Goal: Task Accomplishment & Management: Use online tool/utility

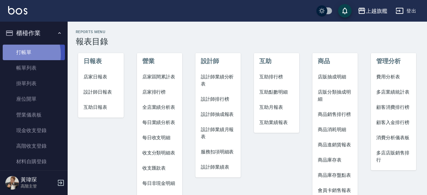
click at [18, 54] on link "打帳單" at bounding box center [34, 53] width 62 height 16
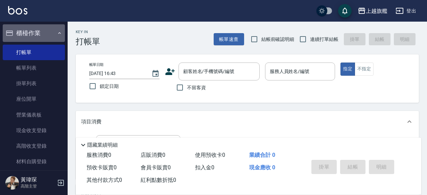
click at [37, 31] on button "櫃檯作業" at bounding box center [34, 33] width 62 height 18
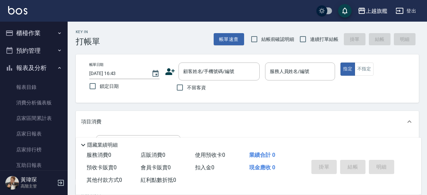
click at [27, 70] on button "報表及分析" at bounding box center [34, 68] width 62 height 18
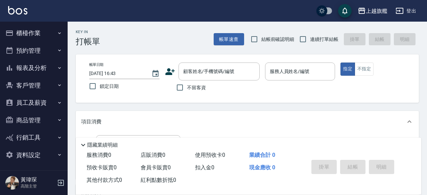
click at [26, 99] on button "員工及薪資" at bounding box center [34, 103] width 62 height 18
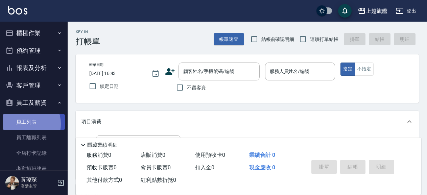
click at [26, 124] on link "員工列表" at bounding box center [34, 122] width 62 height 16
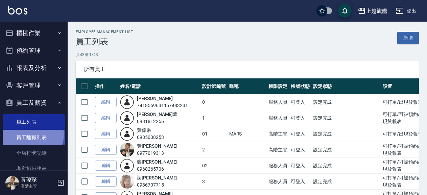
click at [32, 134] on link "員工離職列表" at bounding box center [34, 138] width 62 height 16
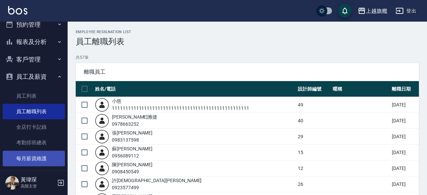
scroll to position [39, 0]
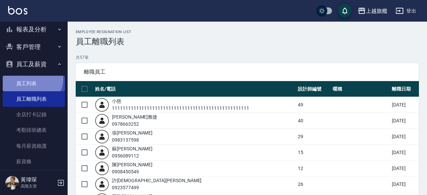
click at [31, 78] on link "員工列表" at bounding box center [34, 84] width 62 height 16
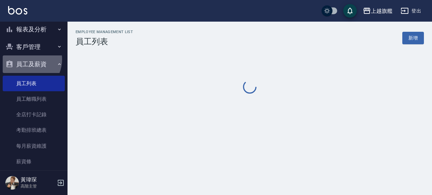
click at [26, 59] on button "員工及薪資" at bounding box center [34, 64] width 62 height 18
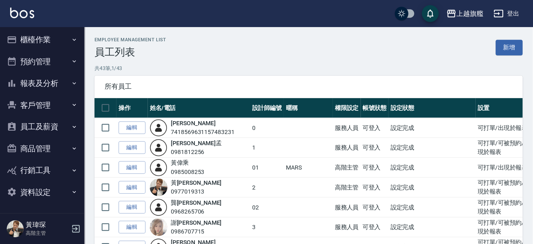
scroll to position [1, 0]
click at [24, 77] on button "客戶管理" at bounding box center [34, 84] width 62 height 18
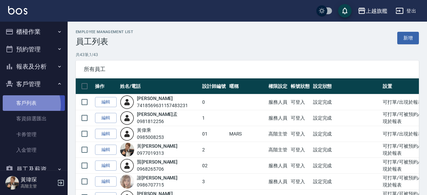
click at [27, 105] on link "客戶列表" at bounding box center [34, 103] width 62 height 16
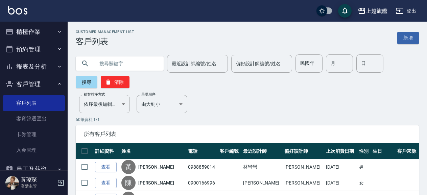
click at [92, 62] on div at bounding box center [120, 63] width 88 height 14
click at [112, 65] on input "text" at bounding box center [127, 63] width 64 height 18
type input "0958088511"
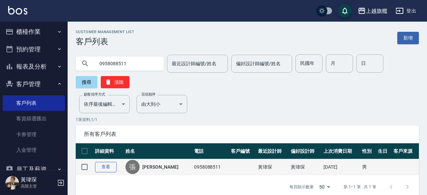
click at [106, 163] on link "查看" at bounding box center [106, 167] width 22 height 10
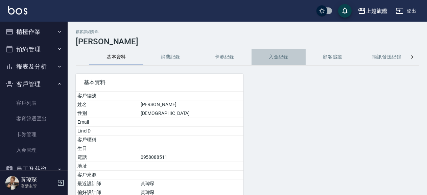
click at [290, 57] on button "入金紀錄" at bounding box center [278, 57] width 54 height 16
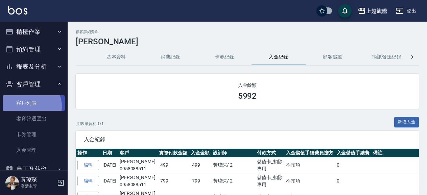
click at [31, 106] on link "客戶列表" at bounding box center [34, 103] width 62 height 16
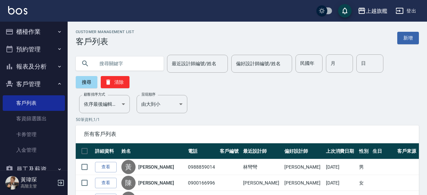
click at [141, 62] on input "text" at bounding box center [127, 63] width 64 height 18
type input "0980223878"
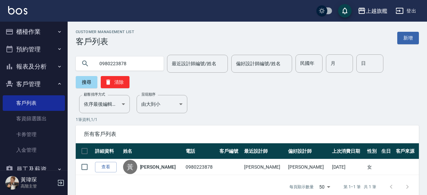
click at [103, 165] on link "查看" at bounding box center [106, 167] width 22 height 10
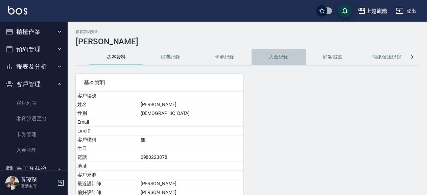
click at [277, 56] on button "入金紀錄" at bounding box center [278, 57] width 54 height 16
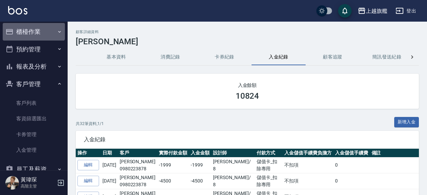
click at [34, 27] on button "櫃檯作業" at bounding box center [34, 32] width 62 height 18
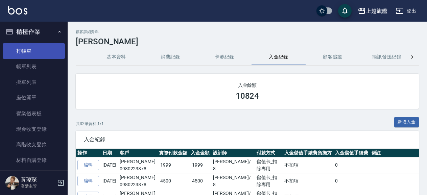
click at [36, 54] on link "打帳單" at bounding box center [34, 51] width 62 height 16
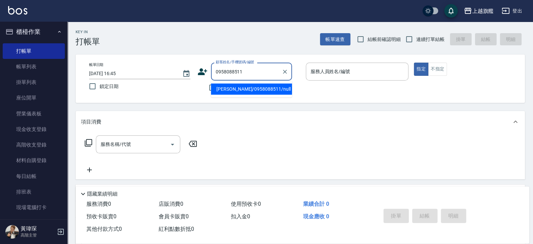
type input "張泳清/0958088511/null"
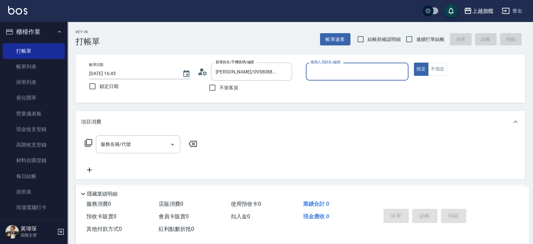
type input "黃瑋琛-2"
click at [414, 62] on button "指定" at bounding box center [421, 68] width 15 height 13
type button "true"
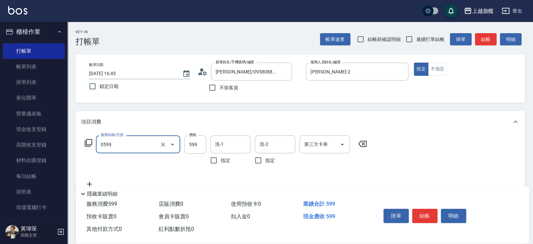
type input "去角質ITELY.(0599)"
type input "799"
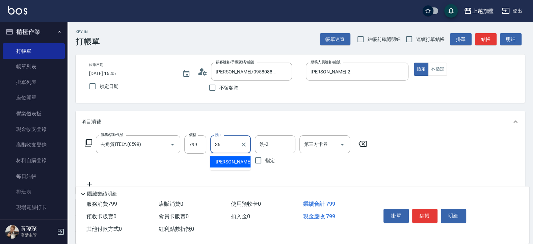
type input "蔡秉諶-36"
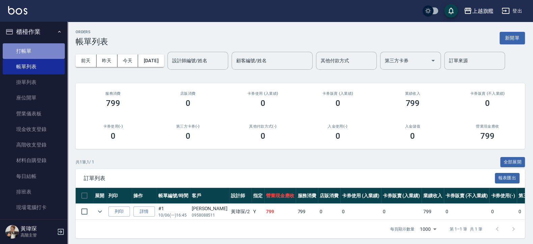
click at [33, 47] on link "打帳單" at bounding box center [34, 51] width 62 height 16
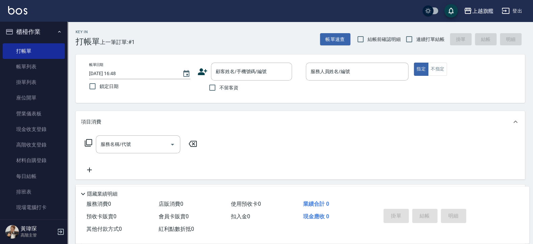
click at [422, 37] on span "連續打單結帳" at bounding box center [431, 39] width 28 height 7
click at [417, 37] on input "連續打單結帳" at bounding box center [409, 39] width 14 height 14
checkbox input "true"
click at [372, 36] on span "結帳前確認明細" at bounding box center [384, 39] width 33 height 7
click at [368, 36] on input "結帳前確認明細" at bounding box center [361, 39] width 14 height 14
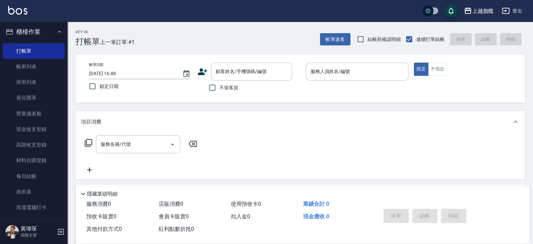
checkbox input "true"
click at [105, 87] on span "鎖定日期" at bounding box center [109, 86] width 19 height 7
click at [100, 87] on input "鎖定日期" at bounding box center [92, 86] width 14 height 14
checkbox input "true"
click at [225, 82] on label "不留客資" at bounding box center [221, 87] width 33 height 14
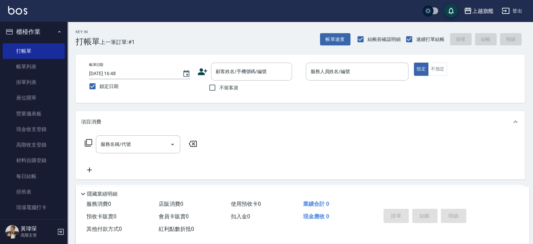
click at [220, 82] on input "不留客資" at bounding box center [212, 87] width 14 height 14
checkbox input "true"
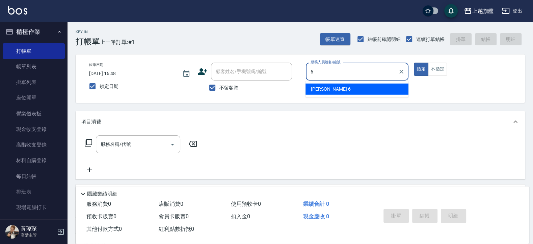
type input "張佳琳-6"
type button "true"
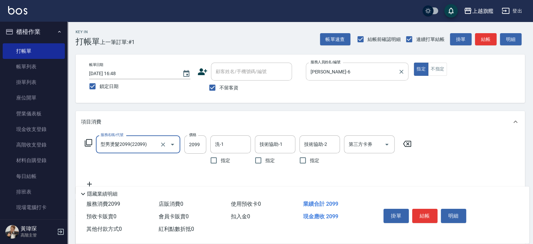
type input "型男燙髮2099(22099)"
type input "2380"
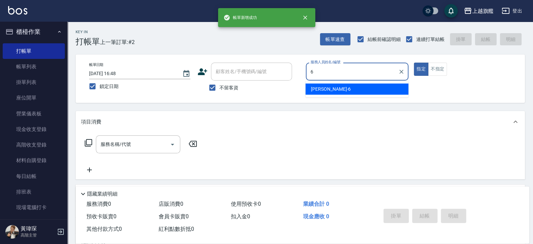
type input "張佳琳-6"
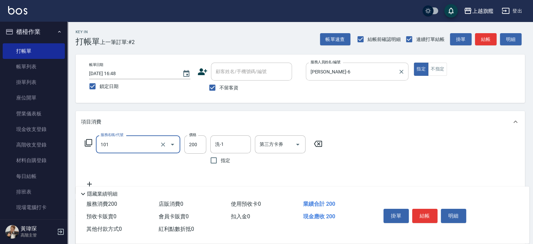
type input "一般洗(101)"
type input "400"
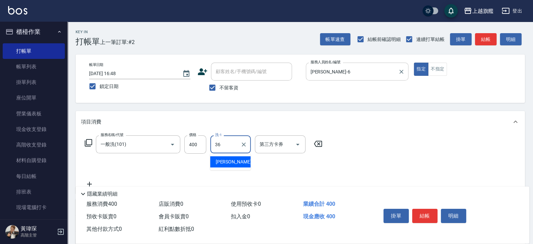
type input "蔡秉諶-36"
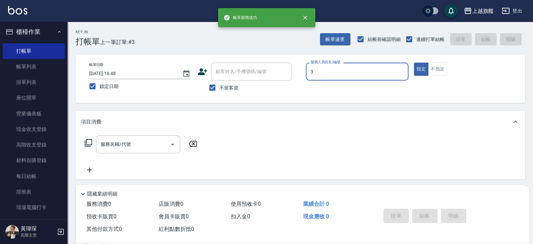
type input "謝雅婷-3"
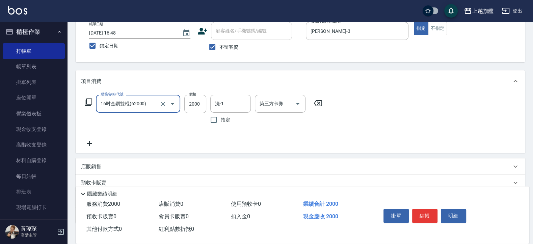
type input "16吋金鑽雙棍(62000)"
click at [91, 146] on icon at bounding box center [89, 143] width 17 height 8
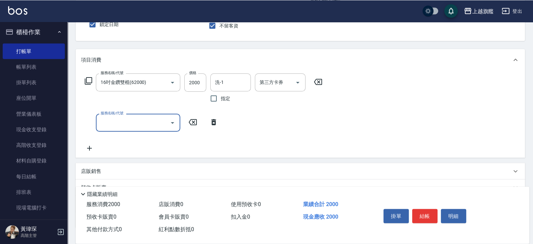
scroll to position [81, 0]
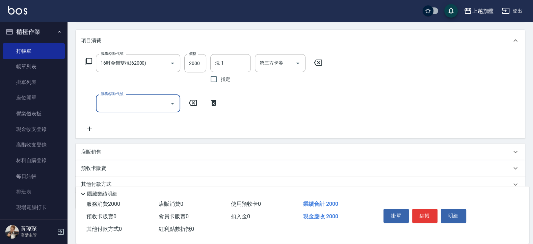
click at [90, 128] on icon at bounding box center [89, 129] width 17 height 8
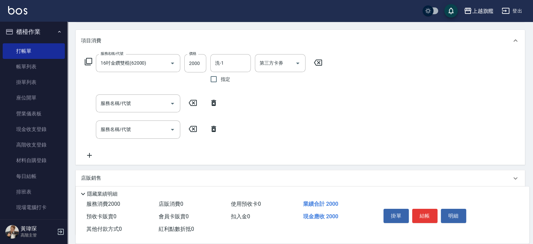
click at [91, 155] on icon at bounding box center [89, 155] width 5 height 5
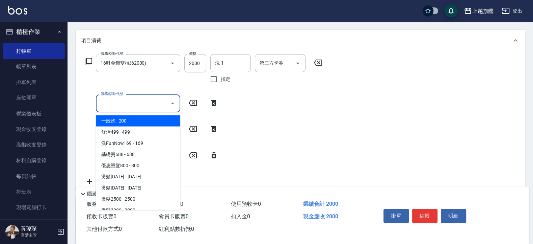
click at [154, 100] on input "服務名稱/代號" at bounding box center [133, 103] width 68 height 12
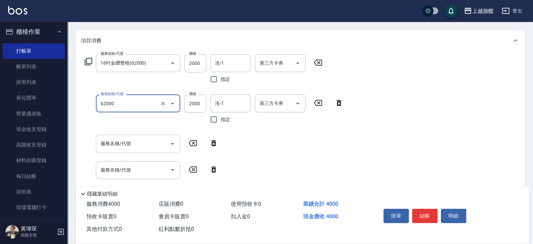
click at [118, 139] on input "服務名稱/代號" at bounding box center [133, 143] width 68 height 12
type input "16吋金鑽雙棍(62000)"
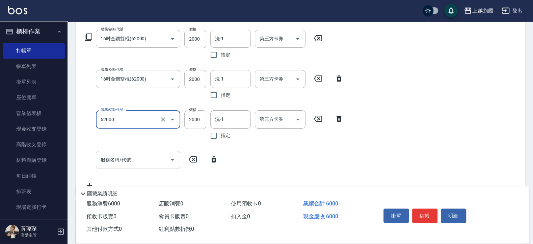
scroll to position [122, 0]
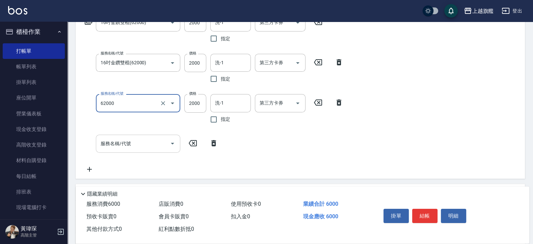
type input "16吋金鑽雙棍(62000)"
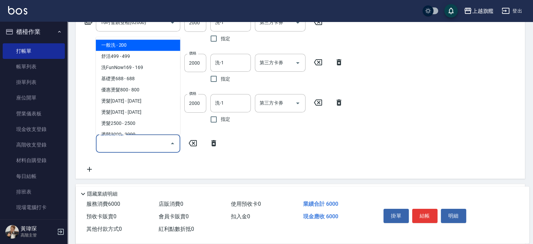
click at [119, 145] on input "服務名稱/代號" at bounding box center [133, 143] width 68 height 12
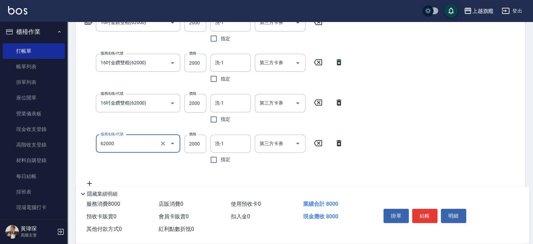
type input "16吋金鑽雙棍(62000)"
type input "1999"
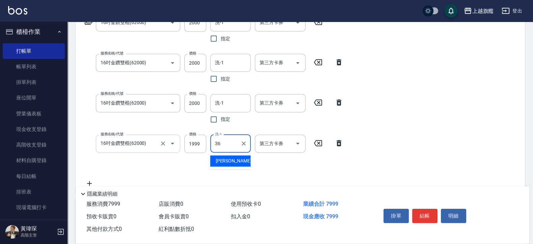
type input "蔡秉諶-36"
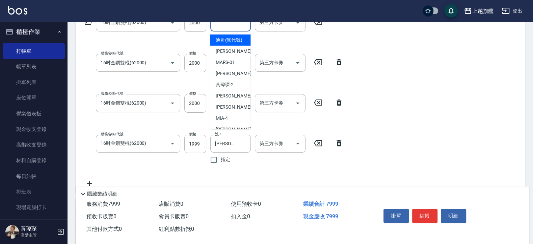
click at [234, 25] on input "洗-1" at bounding box center [230, 23] width 34 height 12
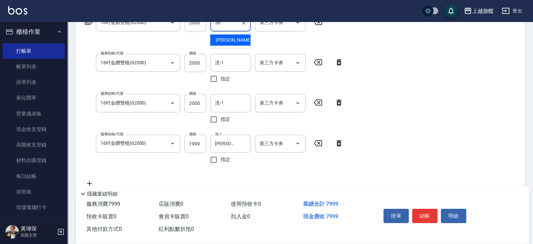
click at [221, 37] on span "蔡秉諶 -36" at bounding box center [237, 39] width 43 height 7
type input "蔡秉諶-36"
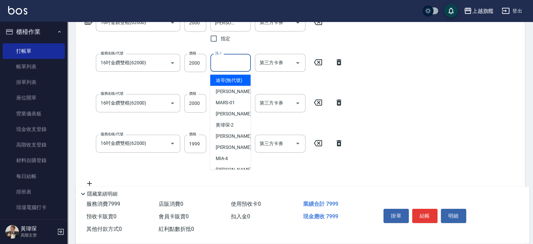
click at [226, 64] on input "洗-1" at bounding box center [230, 63] width 34 height 12
click at [228, 77] on span "蔡秉諶 -36" at bounding box center [237, 80] width 43 height 7
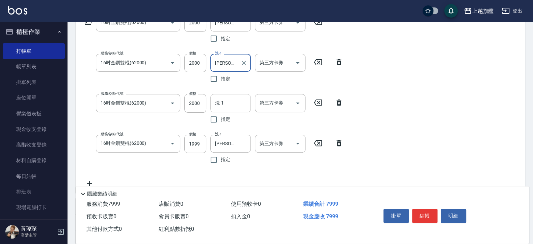
type input "蔡秉諶-36"
click at [233, 104] on input "洗-1" at bounding box center [230, 103] width 34 height 12
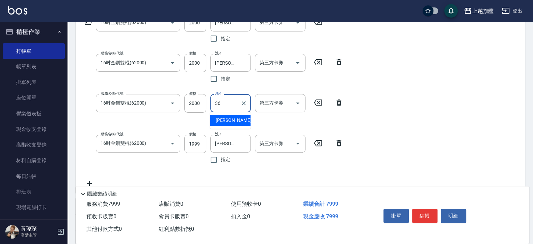
click at [228, 123] on span "蔡秉諶 -36" at bounding box center [237, 120] width 43 height 7
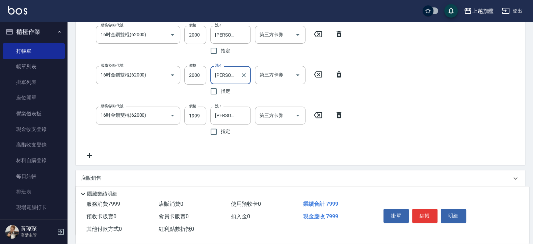
scroll to position [162, 0]
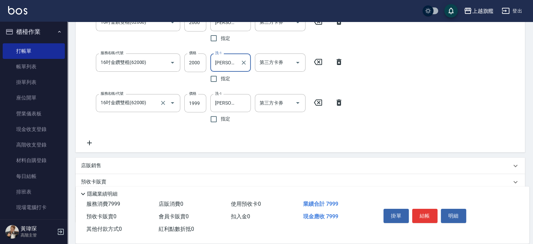
type input "蔡秉諶-36"
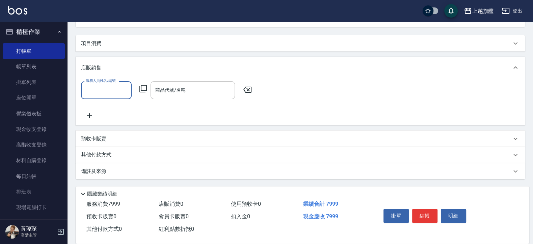
scroll to position [75, 0]
type input "謝雅婷-3"
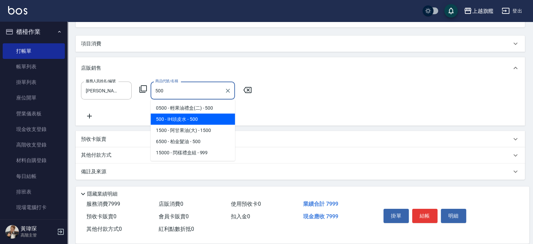
type input "IH頭皮水"
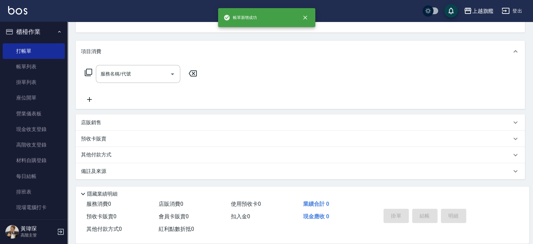
scroll to position [0, 0]
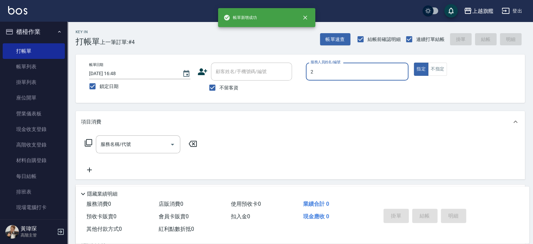
type input "黃瑋琛-2"
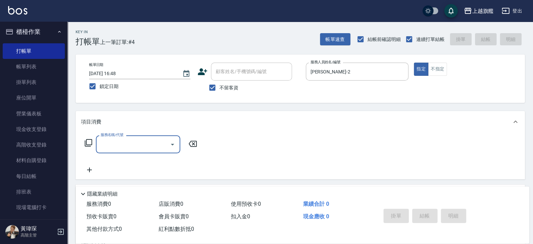
click at [240, 84] on div "不留客資" at bounding box center [245, 87] width 95 height 14
click at [237, 90] on span "不留客資" at bounding box center [229, 87] width 19 height 7
click at [220, 90] on input "不留客資" at bounding box center [212, 87] width 14 height 14
checkbox input "false"
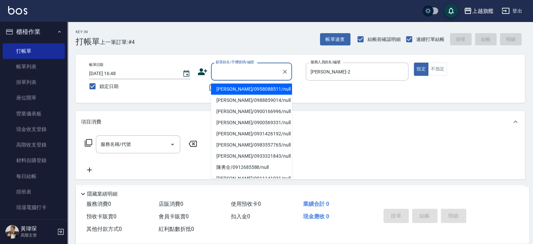
click at [238, 71] on input "顧客姓名/手機號碼/編號" at bounding box center [246, 72] width 65 height 12
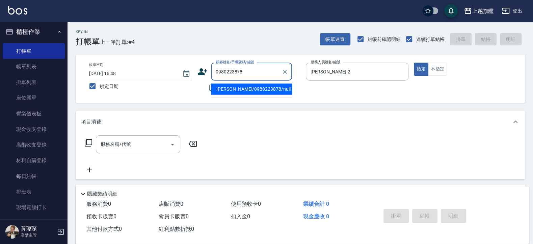
type input "黃淑鈴/0980223878/null"
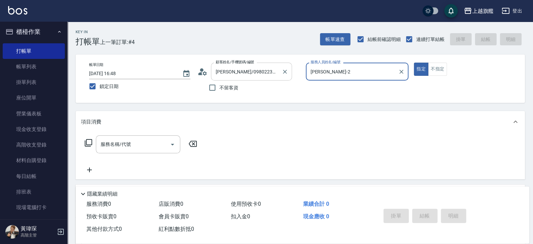
type input "周秀娟-8"
click at [414, 62] on button "指定" at bounding box center [421, 68] width 15 height 13
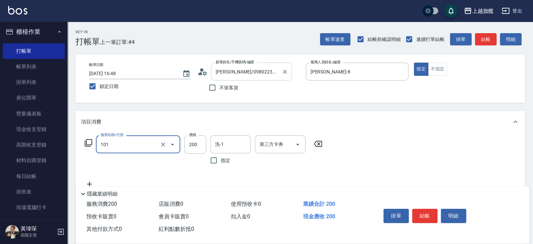
type input "一般洗(101)"
type input "500"
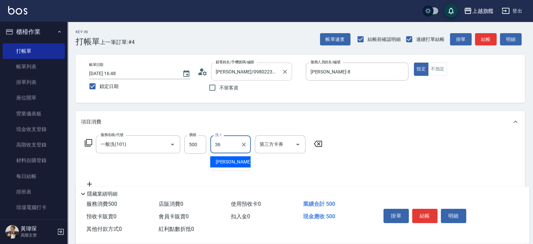
type input "蔡秉諶-36"
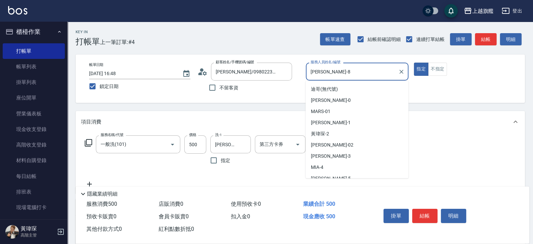
drag, startPoint x: 348, startPoint y: 70, endPoint x: 280, endPoint y: 66, distance: 67.7
click at [309, 66] on input "周秀娟-8" at bounding box center [352, 72] width 87 height 12
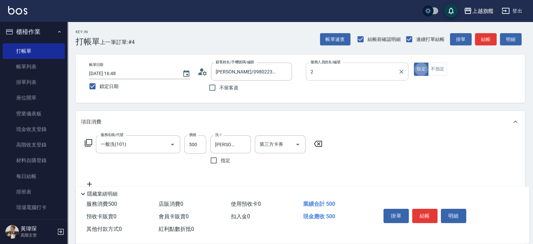
type input "黃瑋琛-2"
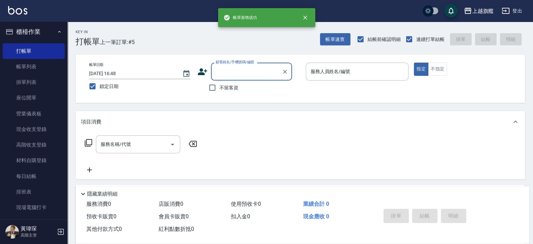
click at [233, 90] on span "不留客資" at bounding box center [229, 87] width 19 height 7
click at [220, 90] on input "不留客資" at bounding box center [212, 87] width 14 height 14
checkbox input "true"
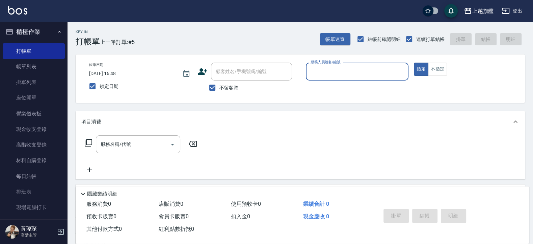
type input "6"
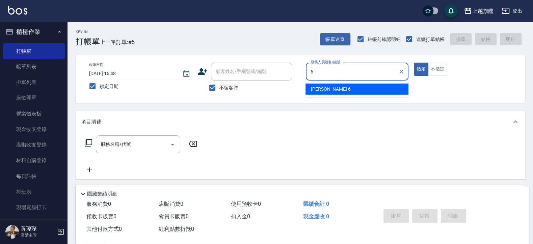
type input "黃利均/0970455988/"
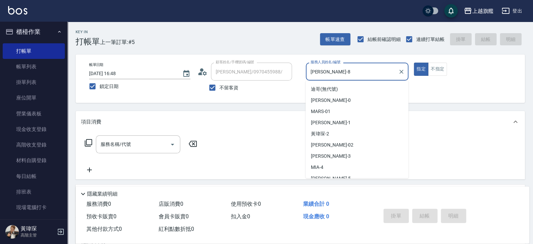
scroll to position [39, 0]
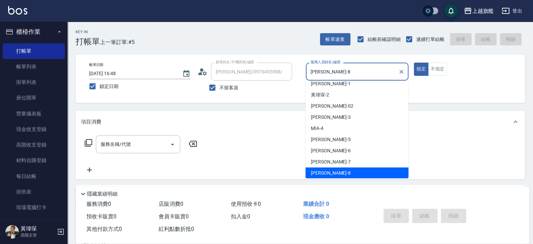
drag, startPoint x: 336, startPoint y: 73, endPoint x: 227, endPoint y: 58, distance: 110.5
click at [309, 66] on input "周秀娟-8" at bounding box center [352, 72] width 87 height 12
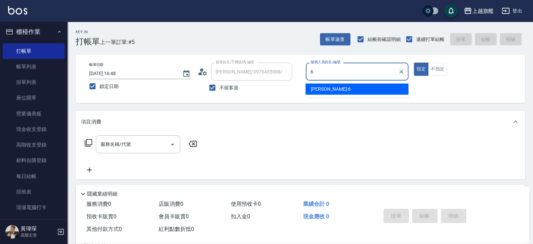
scroll to position [0, 0]
type input "張佳琳-6"
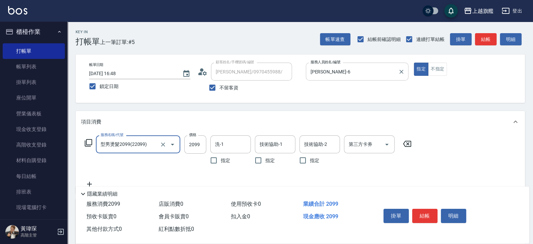
type input "型男燙髮2099(22099)"
type input "2380"
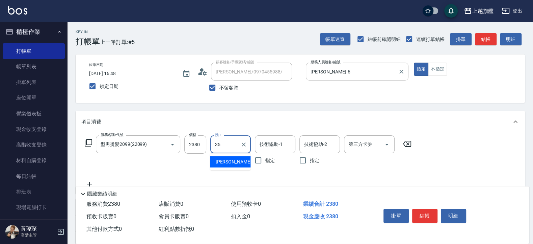
type input "邱靖淳-35"
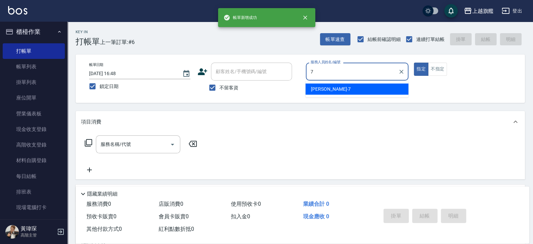
type input "林筱莉-7"
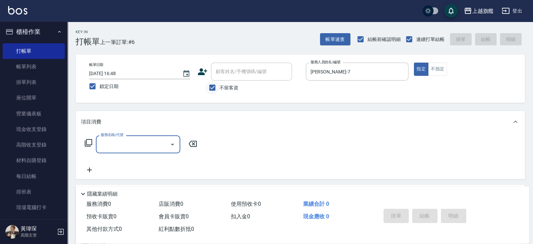
click at [210, 86] on input "不留客資" at bounding box center [212, 87] width 14 height 14
checkbox input "false"
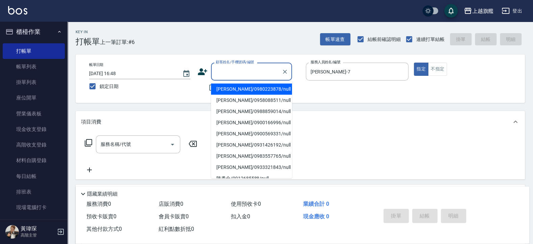
click at [226, 68] on input "顧客姓名/手機號碼/編號" at bounding box center [246, 72] width 65 height 12
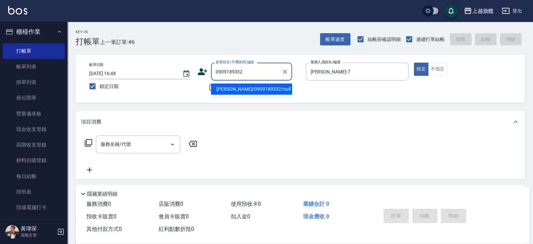
type input "蔡沂璇/0909189332/null"
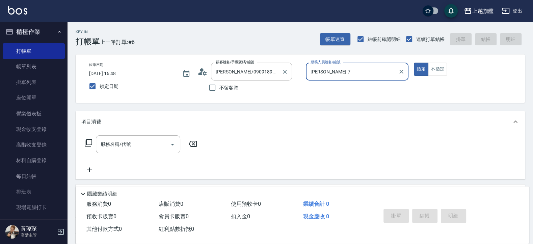
click at [414, 62] on button "指定" at bounding box center [421, 68] width 15 height 13
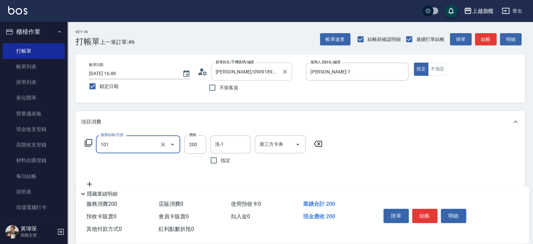
type input "一般洗(101)"
type input "500"
type input "邱靖淳-35"
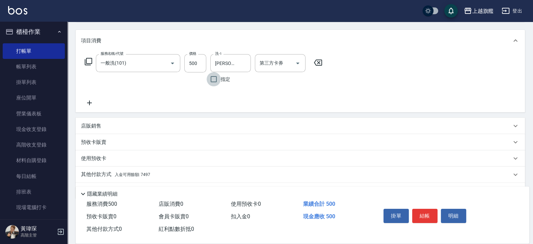
scroll to position [100, 0]
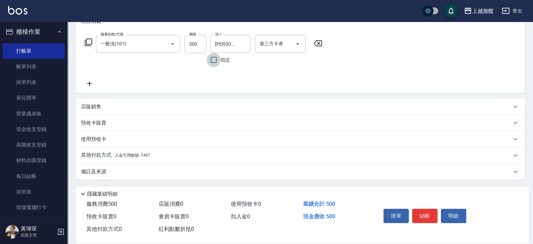
click at [135, 156] on span "入金可用餘額: 7497" at bounding box center [132, 155] width 35 height 5
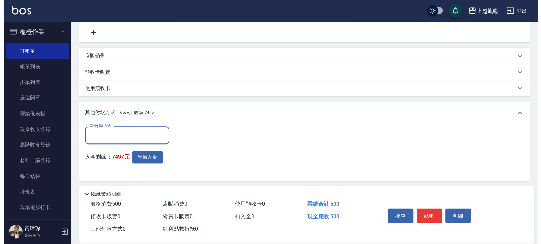
scroll to position [173, 0]
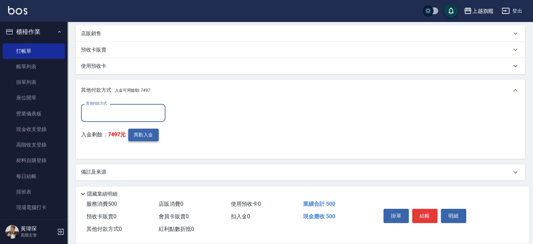
click at [154, 137] on button "異動入金" at bounding box center [143, 134] width 30 height 12
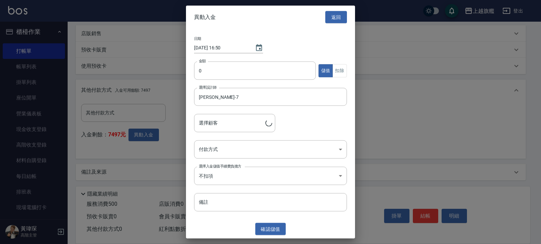
type input "蔡沂璇/0909189332"
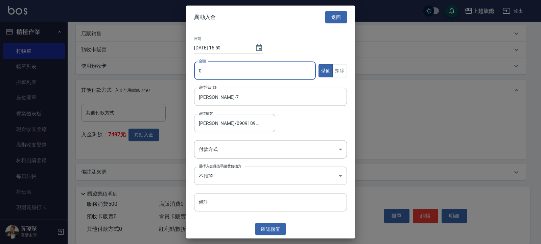
click at [244, 67] on input "0" at bounding box center [255, 70] width 122 height 18
type input "500"
click at [344, 70] on button "扣除" at bounding box center [339, 70] width 15 height 13
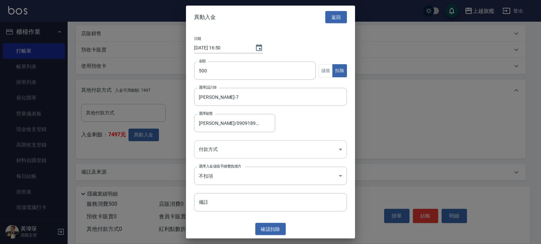
click at [211, 152] on body "上越旗艦 登出 櫃檯作業 打帳單 帳單列表 掛單列表 座位開單 營業儀表板 現金收支登錄 高階收支登錄 材料自購登錄 每日結帳 排班表 現場電腦打卡 掃碼打卡…" at bounding box center [270, 36] width 541 height 418
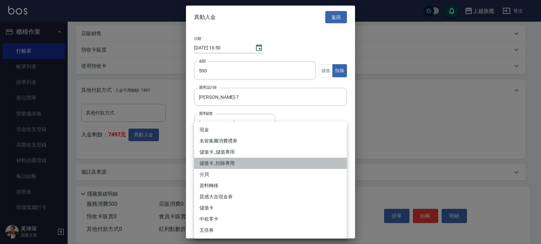
click at [217, 161] on li "儲值卡_扣除專用" at bounding box center [270, 162] width 153 height 11
type input "儲值卡_扣除專用"
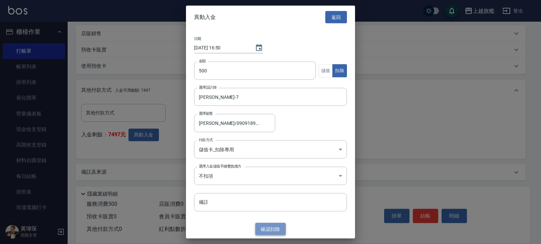
click at [270, 195] on button "確認 扣除" at bounding box center [270, 228] width 30 height 12
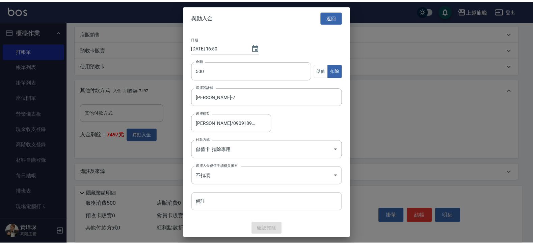
scroll to position [143, 0]
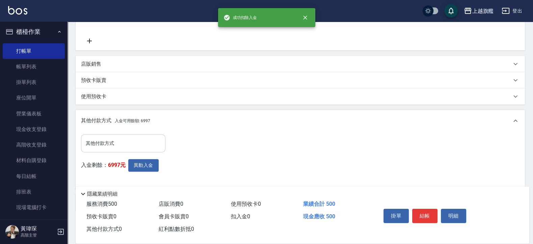
click at [108, 138] on input "其他付款方式" at bounding box center [123, 143] width 78 height 12
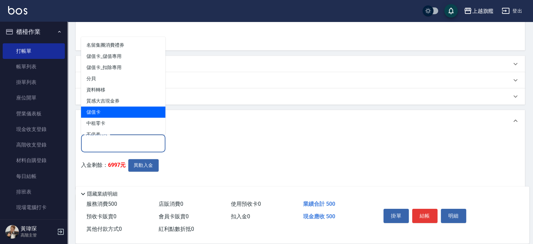
click at [109, 111] on span "儲值卡" at bounding box center [123, 111] width 84 height 11
type input "儲值卡"
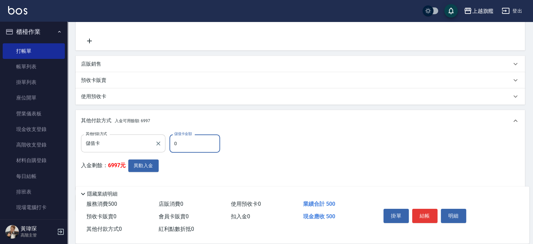
drag, startPoint x: 175, startPoint y: 140, endPoint x: 157, endPoint y: 138, distance: 18.4
click at [170, 139] on input "0" at bounding box center [195, 143] width 51 height 18
type input "500"
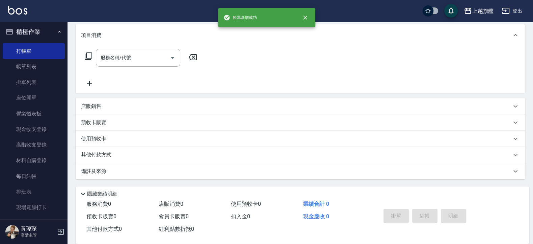
scroll to position [0, 0]
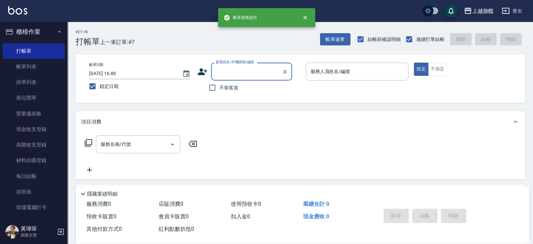
click at [224, 90] on span "不留客資" at bounding box center [229, 87] width 19 height 7
click at [220, 90] on input "不留客資" at bounding box center [212, 87] width 14 height 14
checkbox input "true"
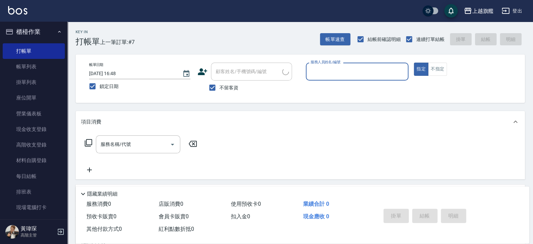
type input "黃利均/0970455988/"
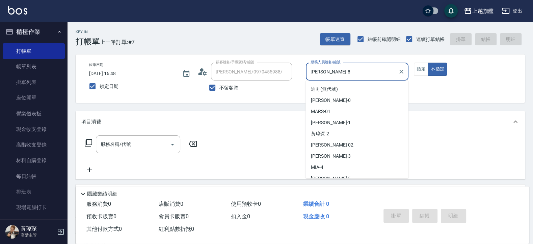
drag, startPoint x: 339, startPoint y: 68, endPoint x: 269, endPoint y: 68, distance: 69.9
click at [309, 68] on input "周秀娟-8" at bounding box center [352, 72] width 87 height 12
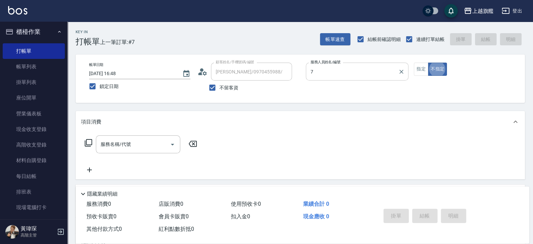
type input "林筱莉-7"
type button "false"
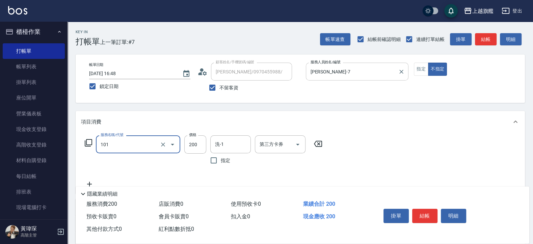
type input "一般洗(101)"
type input "300"
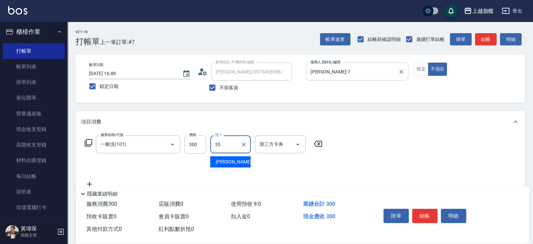
type input "邱靖淳-35"
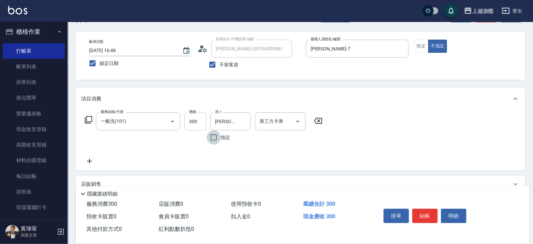
scroll to position [41, 0]
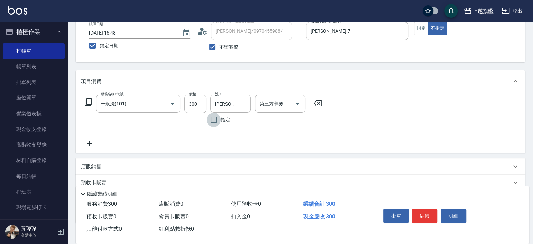
click at [92, 142] on icon at bounding box center [89, 143] width 17 height 8
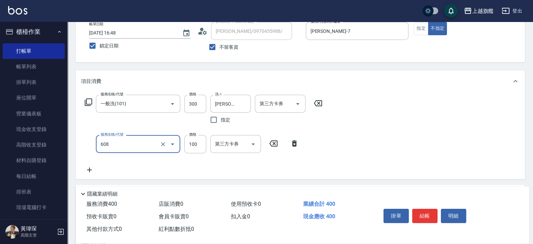
type input "專業/順護100(608)"
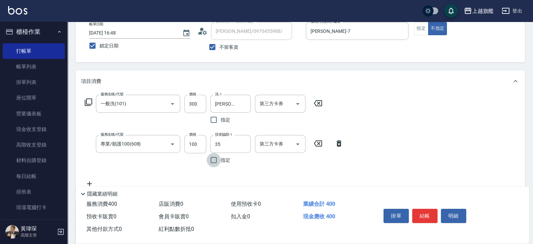
type input "邱靖淳-35"
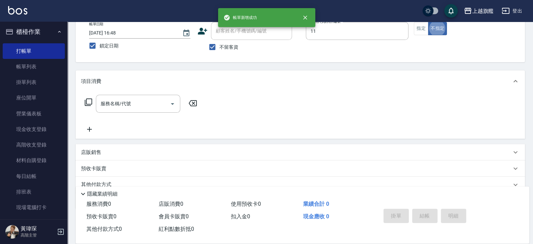
type input "蔡美秀-11"
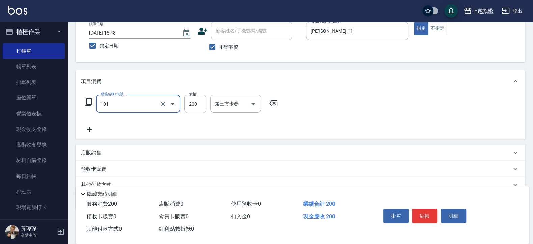
type input "一般洗(101)"
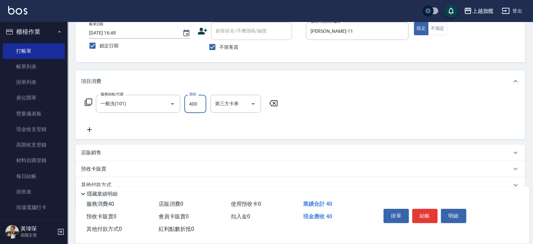
type input "400"
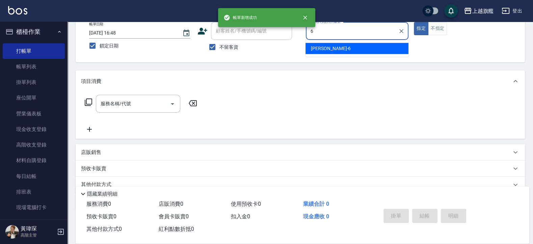
type input "張佳琳-6"
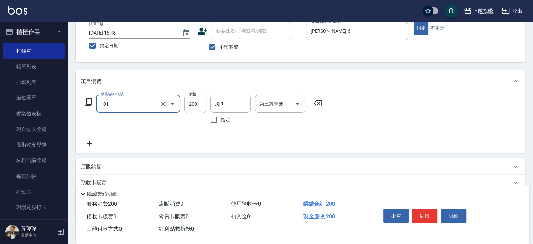
type input "一般洗(101)"
type input "400"
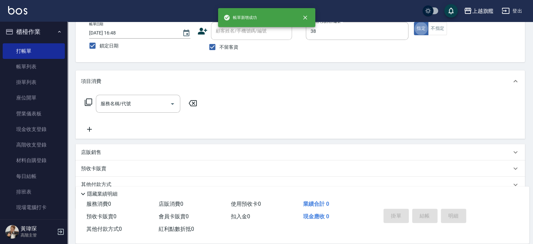
type input "邱靖婷-38"
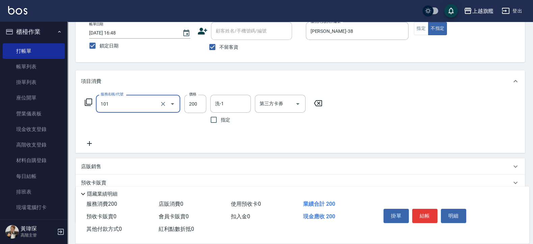
type input "一般洗(101)"
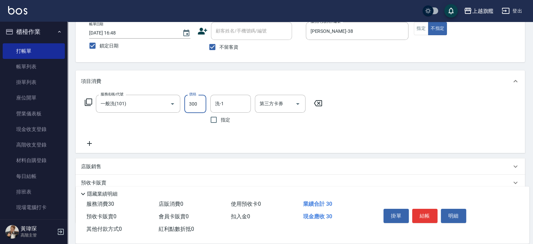
type input "300"
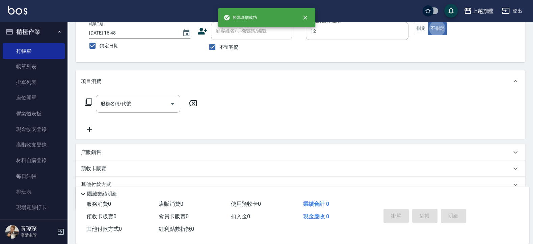
type input "陳佩君-12"
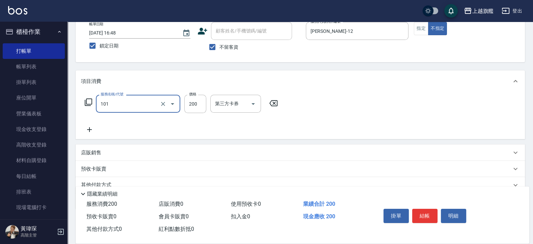
type input "一般洗(101)"
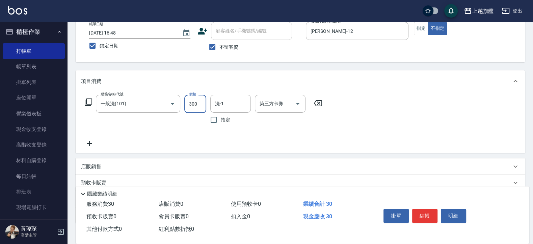
type input "300"
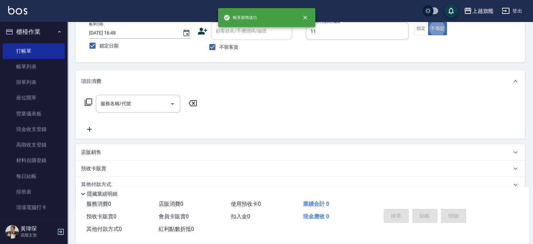
type input "蔡美秀-11"
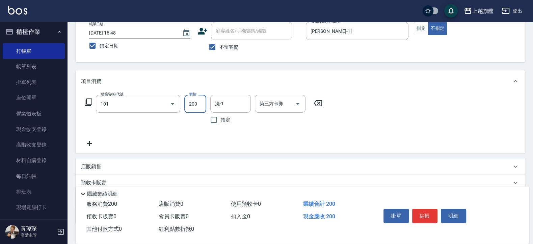
type input "一般洗(101)"
type input "300"
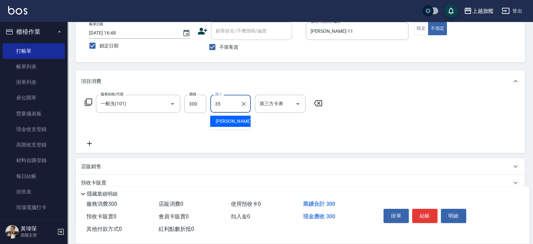
type input "邱靖淳-35"
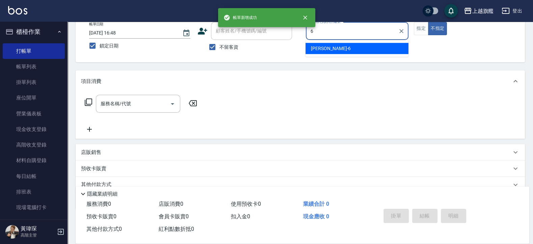
type input "張佳琳-6"
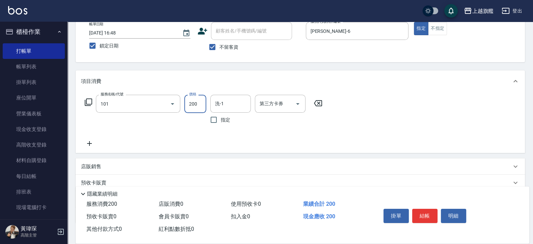
type input "一般洗(101)"
type input "400"
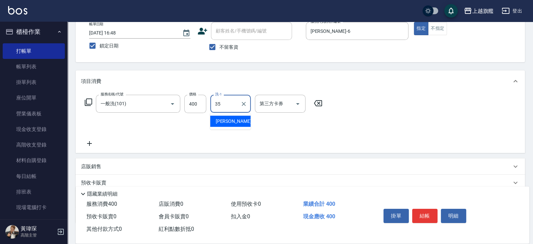
type input "邱靖淳-35"
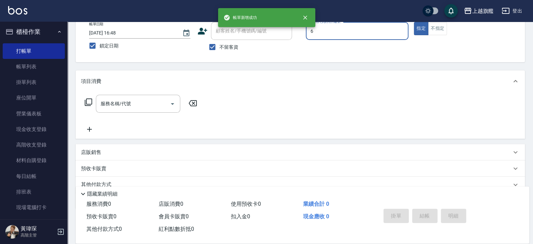
type input "張佳琳-6"
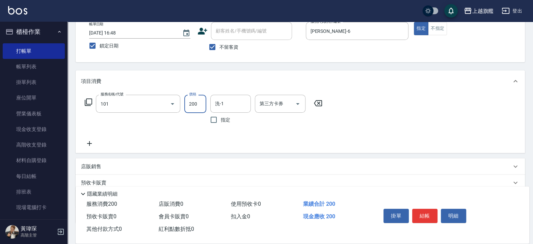
type input "一般洗(101)"
type input "400"
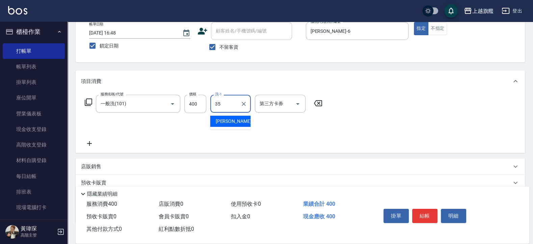
type input "邱靖淳-35"
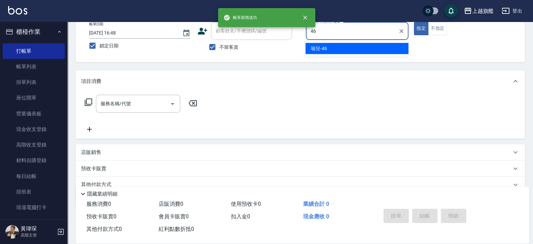
type input "瑜兒-46"
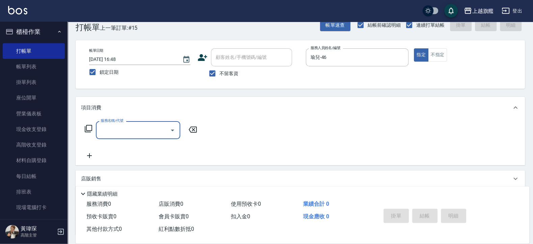
scroll to position [0, 0]
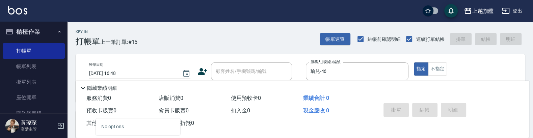
type input "a83"
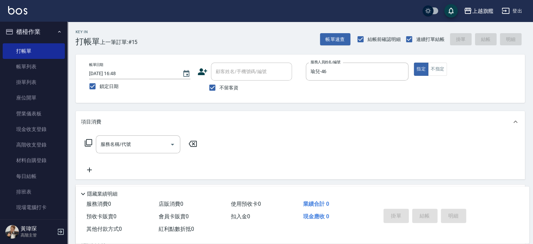
click at [230, 62] on div "帳單日期 2025/10/06 16:48 鎖定日期 顧客姓名/手機號碼/編號 顧客姓名/手機號碼/編號 不留客資 服務人員姓名/編號 瑜兒-46 服務人員姓…" at bounding box center [301, 78] width 450 height 48
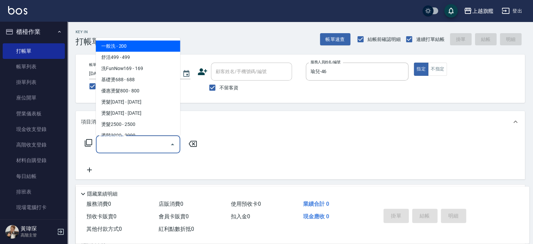
drag, startPoint x: 131, startPoint y: 146, endPoint x: 132, endPoint y: 150, distance: 3.4
click at [132, 150] on input "服務名稱/代號" at bounding box center [133, 144] width 68 height 12
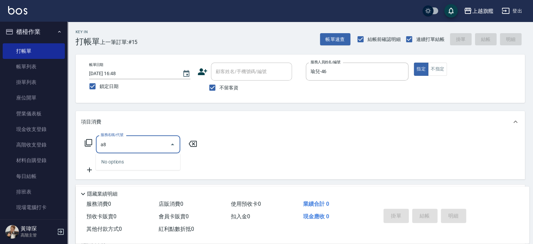
type input "a"
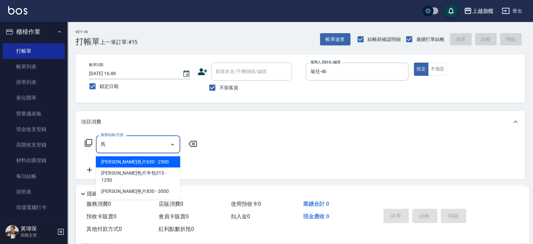
click at [121, 157] on span "馬卡龍色片630 - 2500" at bounding box center [138, 161] width 84 height 11
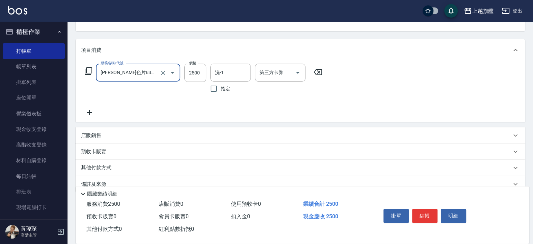
scroll to position [81, 0]
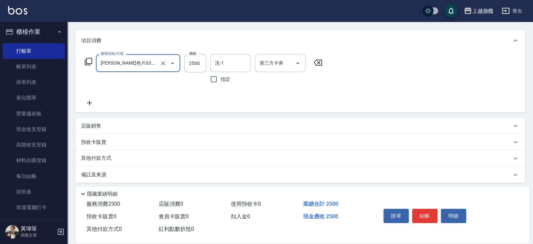
type input "馬卡龍色片630(72500)"
click at [88, 102] on icon at bounding box center [89, 103] width 17 height 8
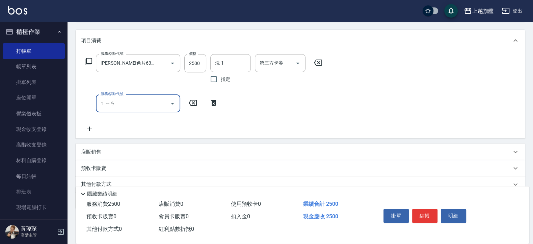
type input "先"
click at [126, 101] on input "先" at bounding box center [133, 103] width 68 height 12
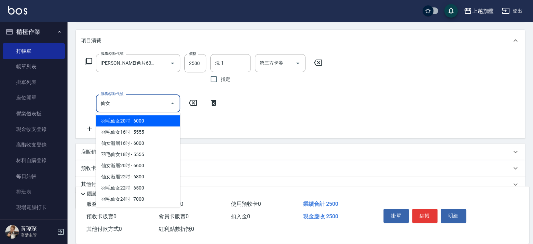
click at [122, 121] on span "羽毛仙女20吋 - 6000" at bounding box center [138, 120] width 84 height 11
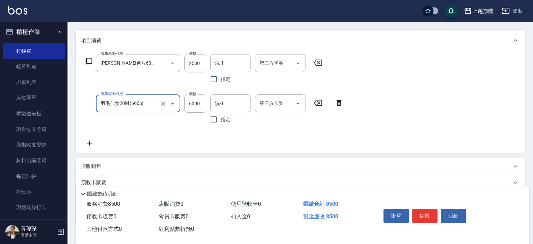
type input "羽毛仙女20吋(6666)"
click at [93, 143] on icon at bounding box center [89, 143] width 17 height 8
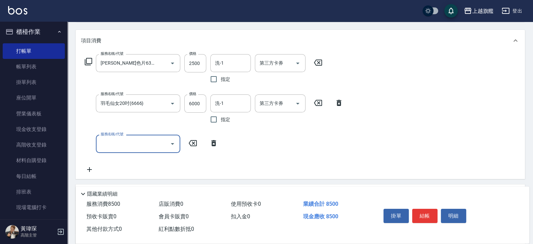
click at [143, 143] on input "服務名稱/代號" at bounding box center [133, 143] width 68 height 12
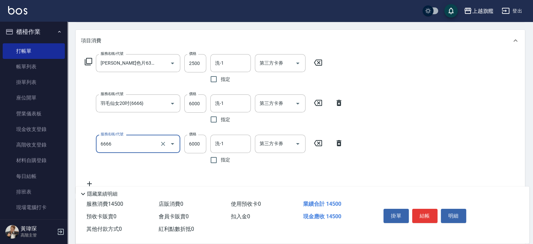
type input "羽毛仙女20吋(6666)"
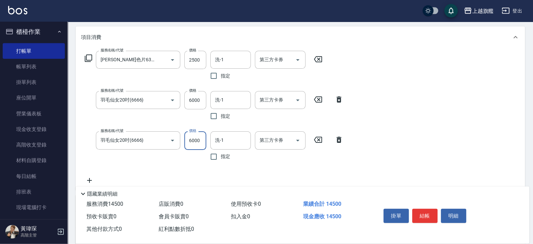
scroll to position [122, 0]
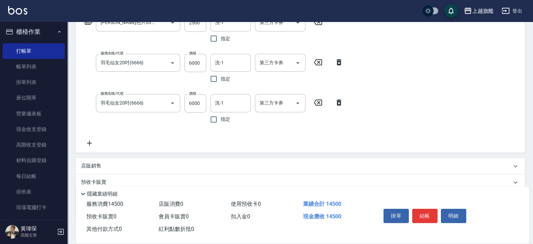
click at [93, 143] on icon at bounding box center [89, 143] width 17 height 8
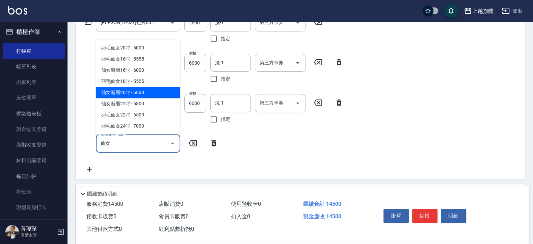
click at [119, 90] on span "仙女漸層20吋 - 6600" at bounding box center [138, 92] width 84 height 11
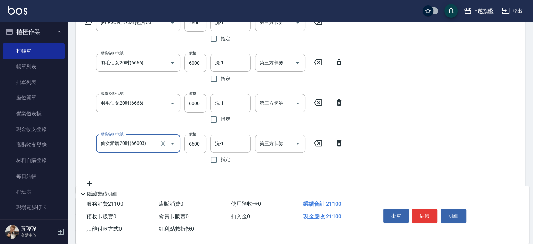
type input "仙女漸層20吋(66003)"
click at [150, 169] on div "服務名稱/代號 馬卡龍色片630(72500) 服務名稱/代號 價格 2500 價格 洗-1 洗-1 指定 第三方卡券 第三方卡券 服務名稱/代號 羽毛仙女2…" at bounding box center [214, 101] width 267 height 174
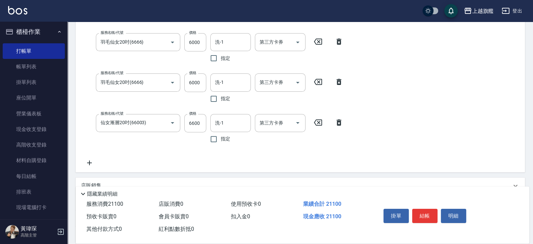
scroll to position [162, 0]
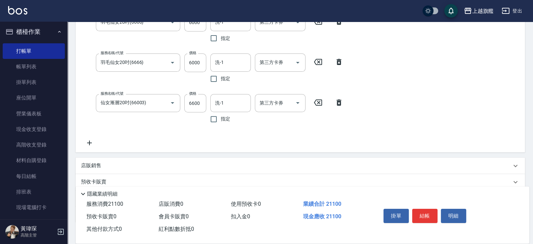
click at [88, 143] on icon at bounding box center [89, 142] width 5 height 5
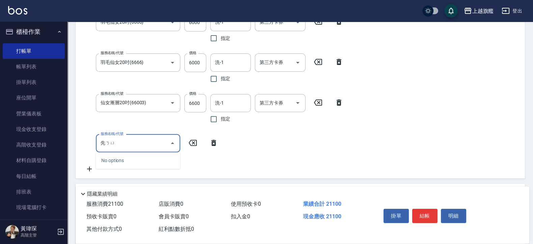
type input "仙女"
click at [212, 144] on icon at bounding box center [213, 143] width 5 height 6
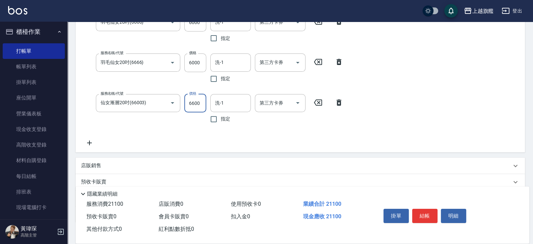
scroll to position [24, 0]
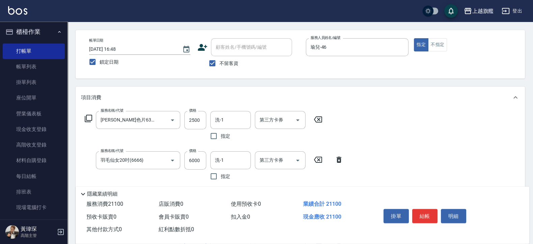
click at [202, 108] on div "服務名稱/代號 馬卡龍色片630(72500) 服務名稱/代號 價格 2500 價格 洗-1 洗-1 指定 第三方卡券 第三方卡券 服務名稱/代號 羽毛仙女2…" at bounding box center [301, 199] width 450 height 182
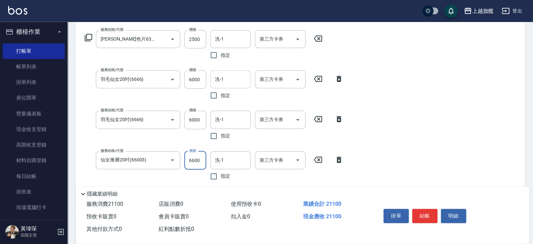
scroll to position [105, 0]
type input "6499"
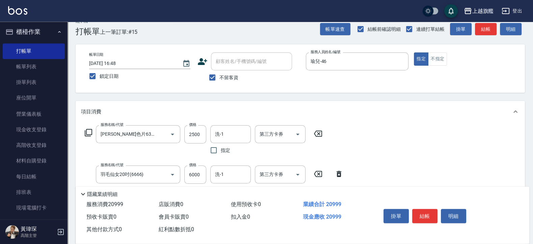
scroll to position [0, 0]
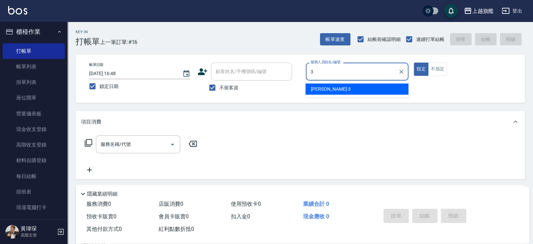
type input "3"
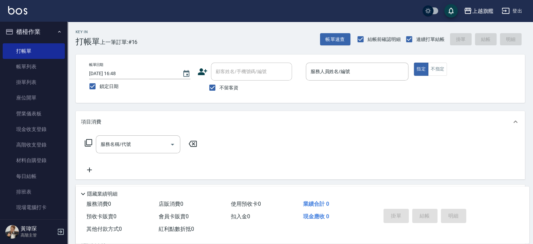
click at [220, 86] on span "不留客資" at bounding box center [229, 87] width 19 height 7
click at [220, 86] on input "不留客資" at bounding box center [212, 87] width 14 height 14
checkbox input "false"
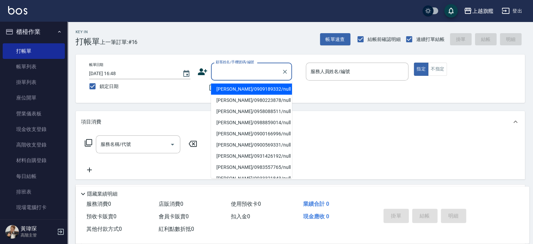
click at [231, 69] on input "顧客姓名/手機號碼/編號" at bounding box center [246, 72] width 65 height 12
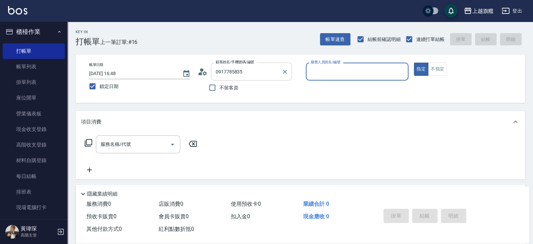
type input "吳家慧/0917785835/null"
type input "謝雅婷-3"
click at [414, 62] on button "指定" at bounding box center [421, 68] width 15 height 13
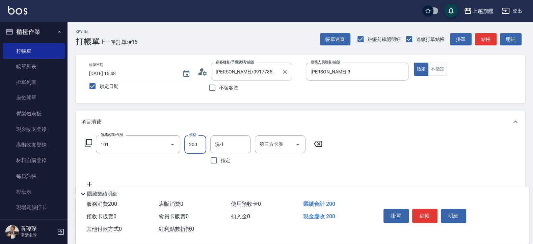
type input "一般洗(101)"
type input "699"
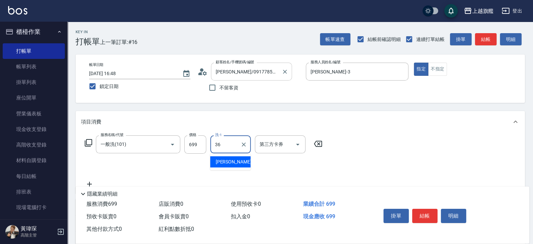
type input "蔡秉諶-36"
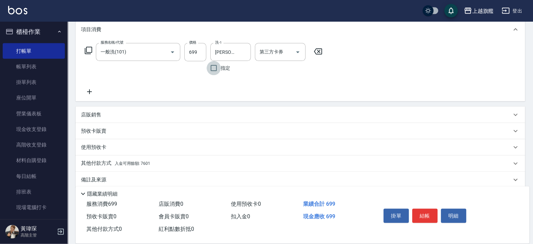
scroll to position [100, 0]
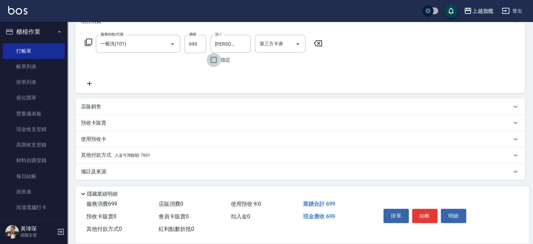
click at [162, 156] on div "其他付款方式 入金可用餘額: 7601" at bounding box center [296, 154] width 431 height 7
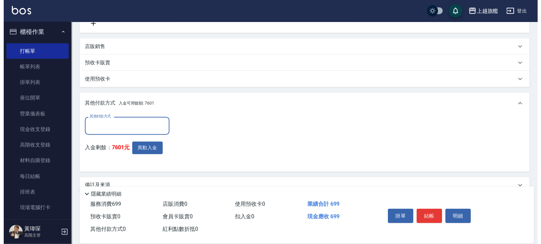
scroll to position [174, 0]
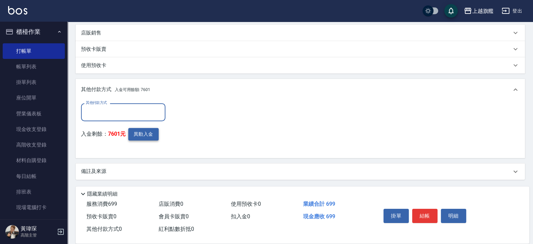
click at [140, 137] on button "異動入金" at bounding box center [143, 134] width 30 height 12
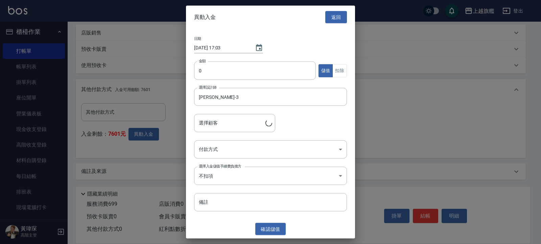
type input "吳家慧/0917785835"
click at [228, 70] on input "0" at bounding box center [255, 70] width 122 height 18
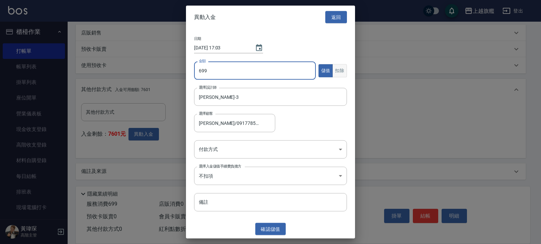
type input "699"
click at [336, 69] on button "扣除" at bounding box center [339, 70] width 15 height 13
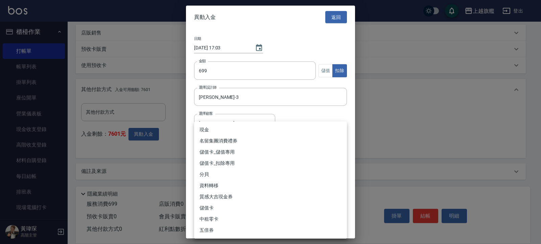
click at [248, 150] on body "上越旗艦 登出 櫃檯作業 打帳單 帳單列表 掛單列表 座位開單 營業儀表板 現金收支登錄 高階收支登錄 材料自購登錄 每日結帳 排班表 現場電腦打卡 掃碼打卡…" at bounding box center [270, 35] width 541 height 418
click at [229, 164] on li "儲值卡_扣除專用" at bounding box center [270, 162] width 153 height 11
type input "儲值卡_扣除專用"
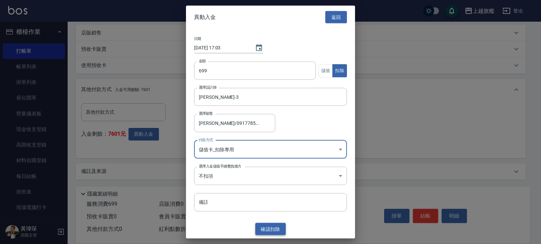
click at [275, 195] on button "確認 扣除" at bounding box center [270, 228] width 30 height 12
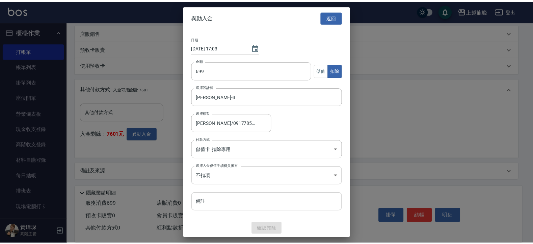
scroll to position [143, 0]
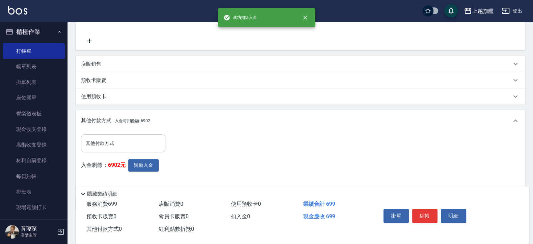
drag, startPoint x: 124, startPoint y: 133, endPoint x: 123, endPoint y: 140, distance: 7.5
click at [124, 133] on div "其他付款方式 其他付款方式 入金剩餘： 6902元 異動入金" at bounding box center [301, 159] width 450 height 57
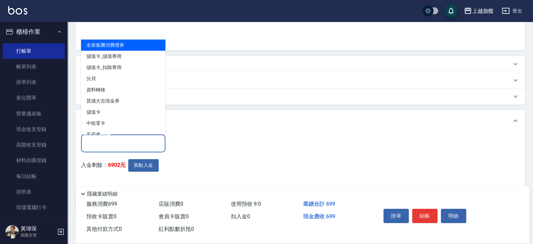
click at [123, 141] on input "其他付款方式" at bounding box center [123, 143] width 78 height 12
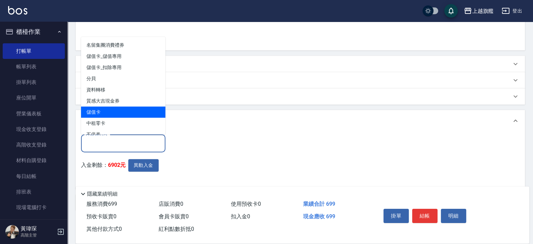
click at [103, 112] on span "儲值卡" at bounding box center [123, 111] width 84 height 11
type input "儲值卡"
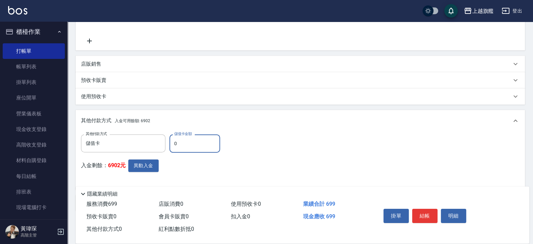
drag, startPoint x: 177, startPoint y: 142, endPoint x: 144, endPoint y: 132, distance: 34.8
click at [170, 134] on input "0" at bounding box center [195, 143] width 51 height 18
type input "699"
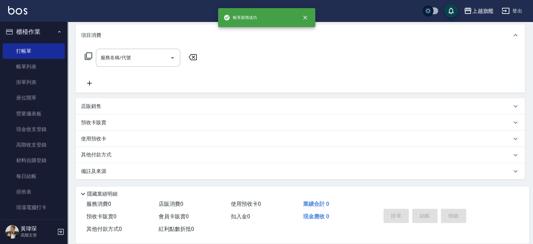
scroll to position [0, 0]
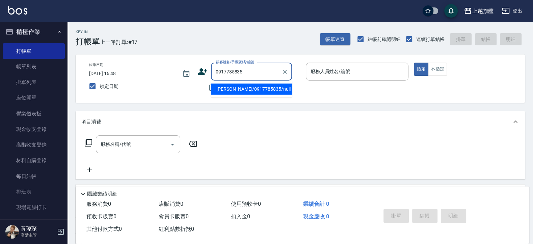
type input "吳家慧/0917785835/null"
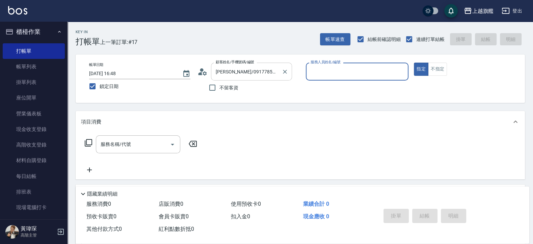
type input "謝雅婷-3"
click at [414, 62] on button "指定" at bounding box center [421, 68] width 15 height 13
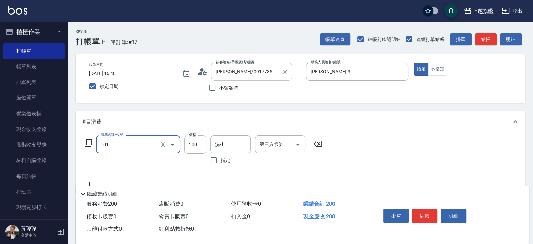
type input "一般洗(101)"
type input "500"
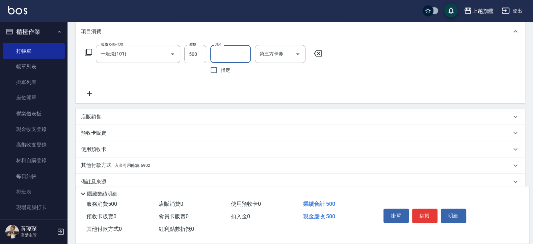
scroll to position [100, 0]
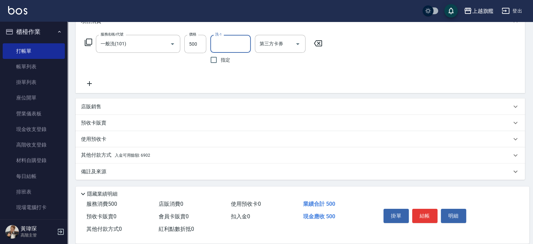
click at [141, 153] on span "入金可用餘額: 6902" at bounding box center [132, 155] width 35 height 5
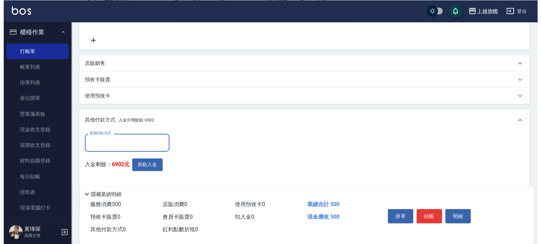
scroll to position [168, 0]
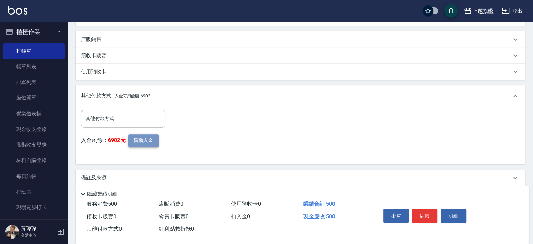
click at [146, 134] on button "異動入金" at bounding box center [143, 140] width 30 height 12
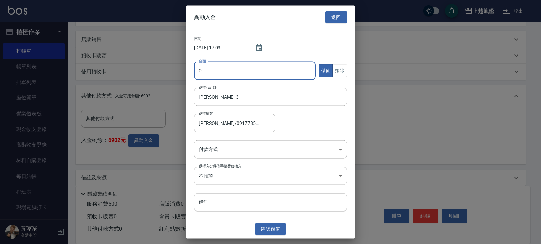
drag, startPoint x: 225, startPoint y: 64, endPoint x: 231, endPoint y: 64, distance: 5.7
click at [228, 64] on input "0" at bounding box center [255, 70] width 122 height 18
type input "500"
click at [229, 148] on body "上越旗艦 登出 櫃檯作業 打帳單 帳單列表 掛單列表 座位開單 營業儀表板 現金收支登錄 高階收支登錄 材料自購登錄 每日結帳 排班表 現場電腦打卡 掃碼打卡…" at bounding box center [270, 41] width 541 height 418
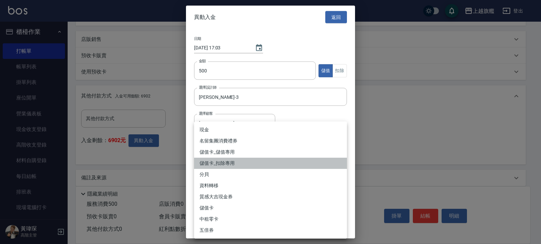
click at [226, 160] on li "儲值卡_扣除專用" at bounding box center [270, 162] width 153 height 11
type input "儲值卡_扣除專用"
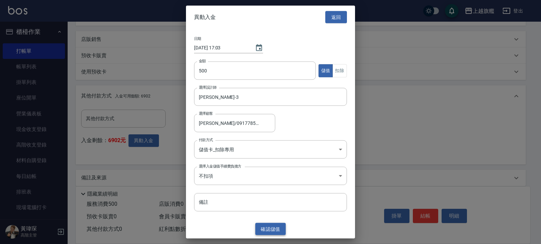
click at [266, 195] on div "異動入金 返回 日期 2025/10/06 17:03 金額 500 金額 儲值 扣除 選擇設計師 謝雅婷-3 選擇設計師 選擇顧客 吳家慧/09177858…" at bounding box center [270, 121] width 169 height 233
click at [336, 67] on button "扣除" at bounding box center [339, 70] width 15 height 13
click at [268, 195] on button "確認 扣除" at bounding box center [270, 228] width 30 height 12
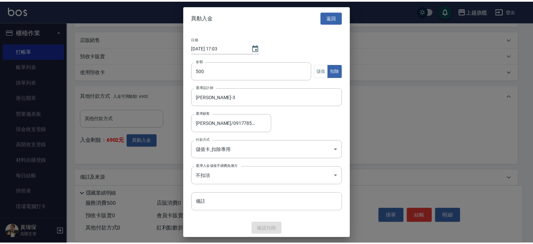
scroll to position [143, 0]
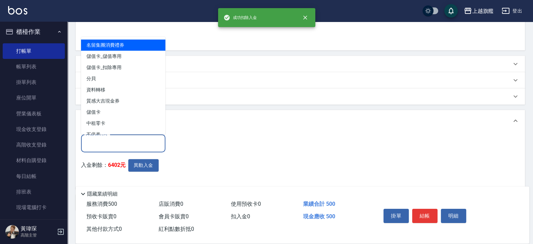
click at [140, 146] on input "其他付款方式" at bounding box center [123, 143] width 78 height 12
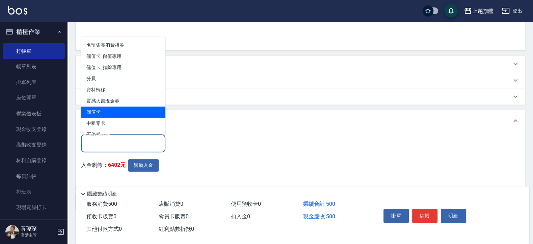
click at [117, 115] on span "儲值卡" at bounding box center [123, 111] width 84 height 11
type input "儲值卡"
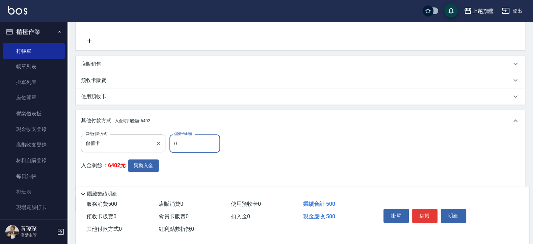
drag, startPoint x: 188, startPoint y: 142, endPoint x: 145, endPoint y: 140, distance: 43.3
click at [170, 140] on input "0" at bounding box center [195, 143] width 51 height 18
type input "500"
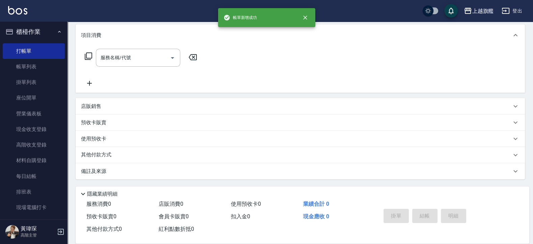
scroll to position [0, 0]
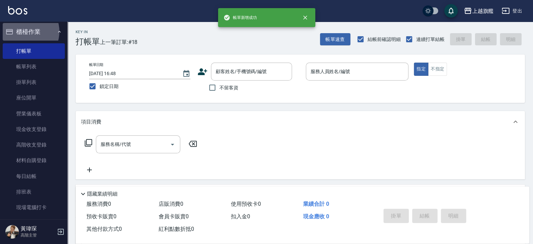
click at [25, 31] on button "櫃檯作業" at bounding box center [34, 32] width 62 height 18
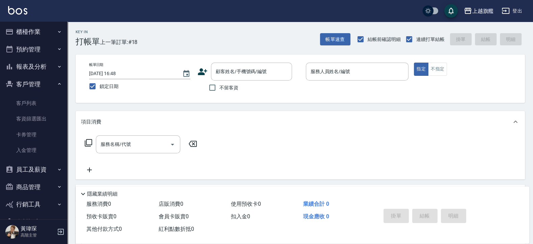
click at [37, 84] on button "客戶管理" at bounding box center [34, 84] width 62 height 18
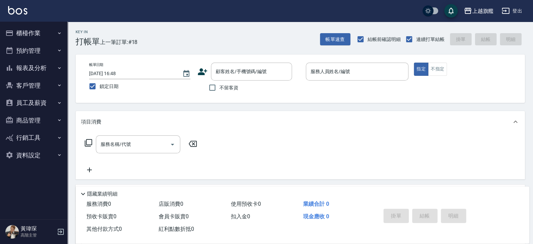
click at [30, 83] on button "客戶管理" at bounding box center [34, 86] width 62 height 18
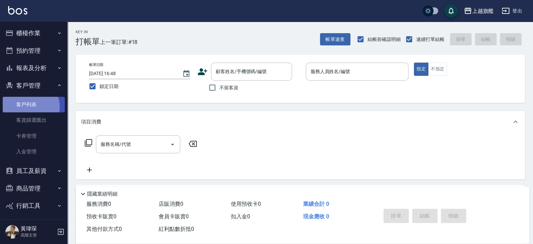
click at [30, 106] on link "客戶列表" at bounding box center [34, 105] width 62 height 16
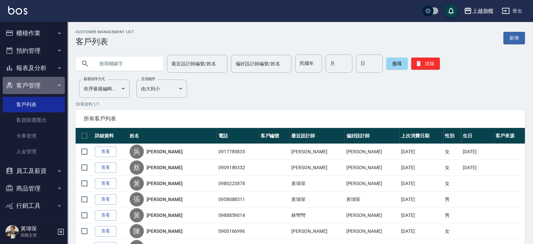
click at [37, 85] on button "客戶管理" at bounding box center [34, 86] width 62 height 18
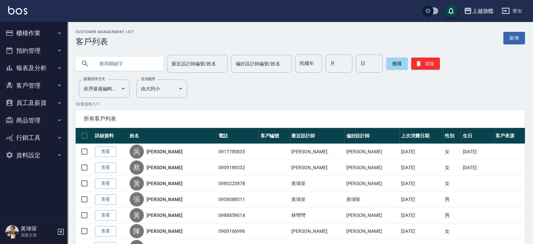
click at [37, 84] on button "客戶管理" at bounding box center [34, 86] width 62 height 18
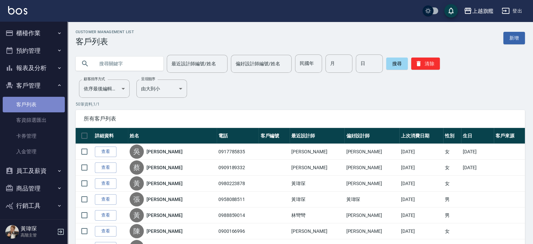
drag, startPoint x: 33, startPoint y: 105, endPoint x: 32, endPoint y: 102, distance: 3.5
click at [32, 105] on link "客戶列表" at bounding box center [34, 105] width 62 height 16
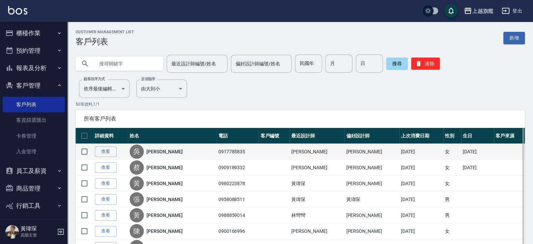
click at [156, 155] on link "[PERSON_NAME]" at bounding box center [165, 151] width 36 height 7
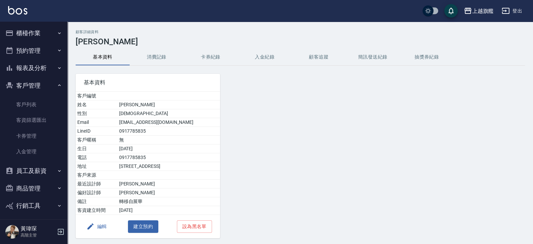
click at [315, 59] on button "顧客追蹤" at bounding box center [319, 57] width 54 height 16
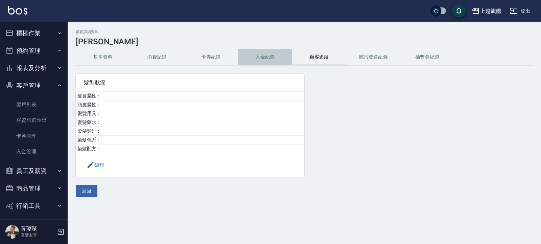
click at [266, 59] on button "入金紀錄" at bounding box center [265, 57] width 54 height 16
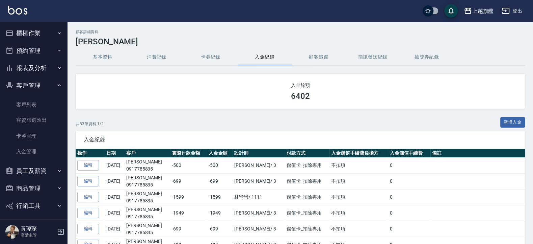
click at [24, 26] on button "櫃檯作業" at bounding box center [34, 33] width 62 height 18
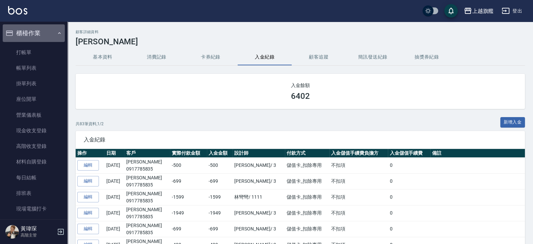
click at [34, 31] on button "櫃檯作業" at bounding box center [34, 33] width 62 height 18
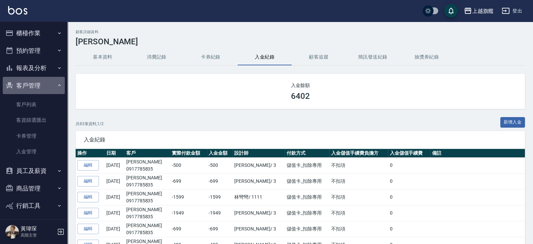
click at [34, 81] on button "客戶管理" at bounding box center [34, 86] width 62 height 18
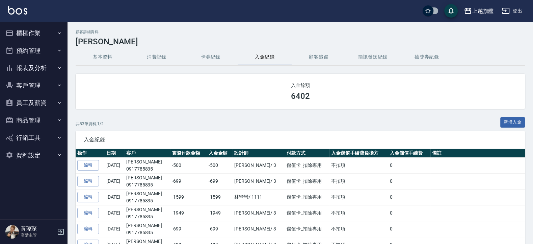
click at [32, 67] on button "報表及分析" at bounding box center [34, 68] width 62 height 18
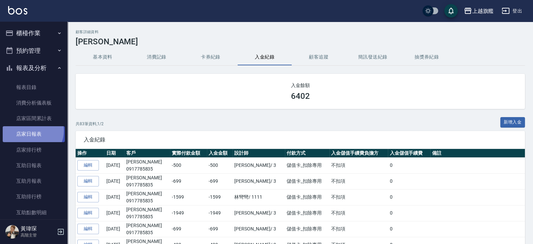
click at [32, 130] on link "店家日報表" at bounding box center [34, 134] width 62 height 16
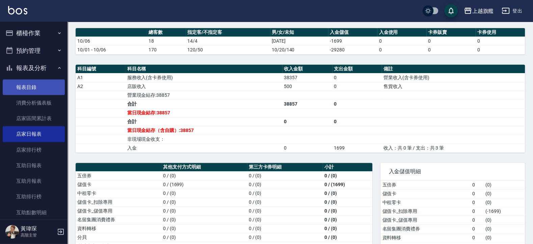
scroll to position [160, 0]
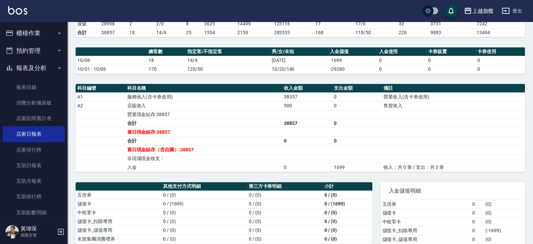
click at [26, 63] on button "報表及分析" at bounding box center [34, 68] width 62 height 18
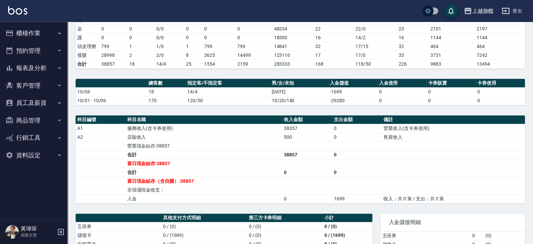
scroll to position [120, 0]
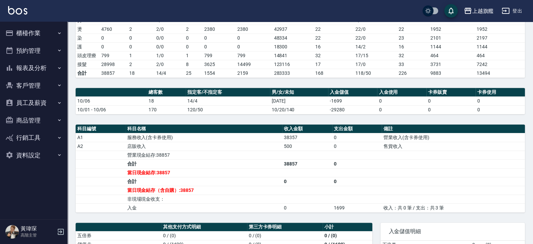
click at [41, 66] on button "報表及分析" at bounding box center [34, 68] width 62 height 18
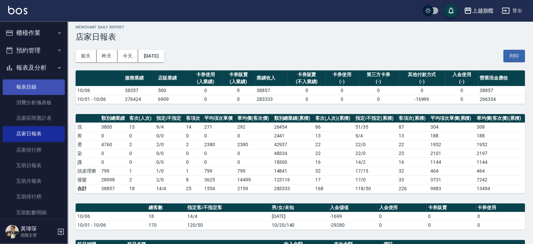
scroll to position [0, 0]
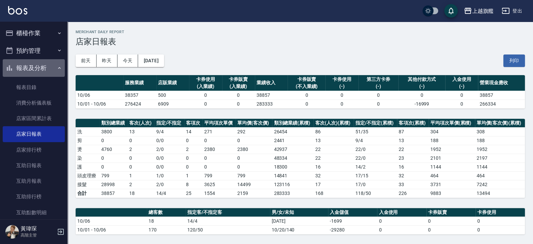
click at [36, 66] on button "報表及分析" at bounding box center [34, 68] width 62 height 18
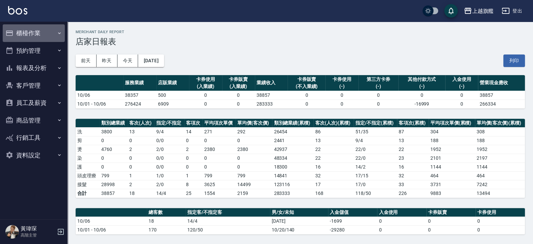
click at [32, 29] on button "櫃檯作業" at bounding box center [34, 33] width 62 height 18
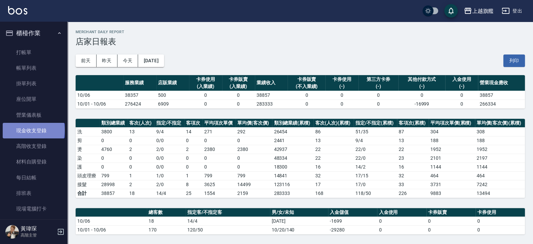
click at [33, 130] on link "現金收支登錄" at bounding box center [34, 131] width 62 height 16
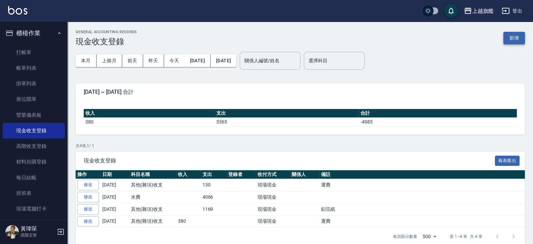
click at [426, 34] on button "新增" at bounding box center [515, 38] width 22 height 12
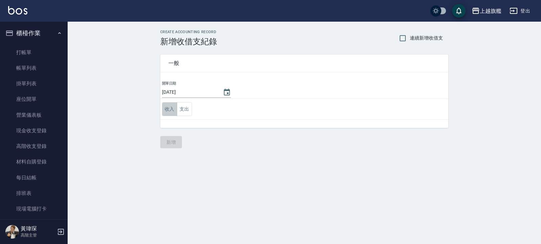
click at [166, 108] on button "收入" at bounding box center [169, 109] width 15 height 14
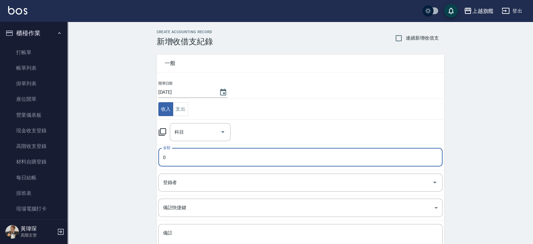
click at [199, 163] on input "0" at bounding box center [300, 157] width 284 height 18
click at [209, 125] on div "科目" at bounding box center [200, 132] width 61 height 18
type input "240"
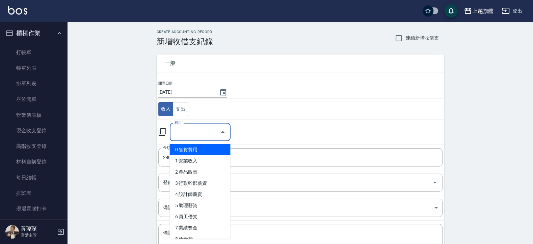
click at [200, 150] on li "0 售貨費用" at bounding box center [200, 149] width 61 height 11
type input "0 售貨費用"
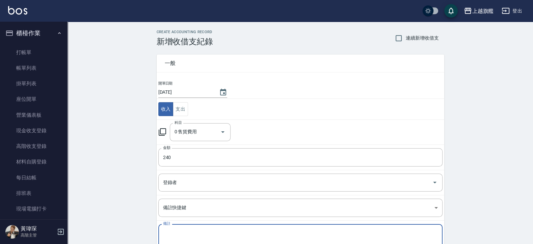
click at [202, 195] on textarea "備註" at bounding box center [300, 241] width 275 height 24
type textarea "r"
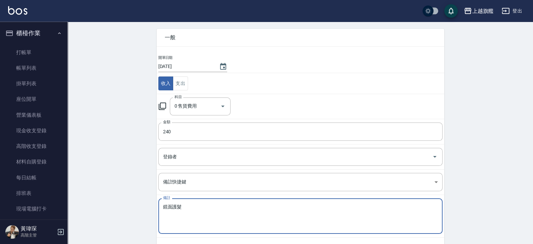
scroll to position [56, 0]
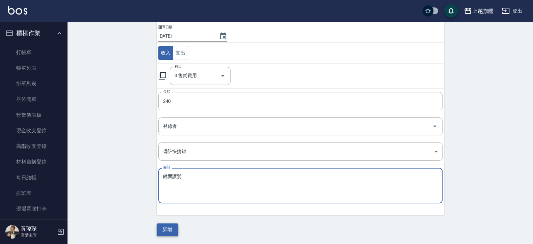
type textarea "鏡面護髮"
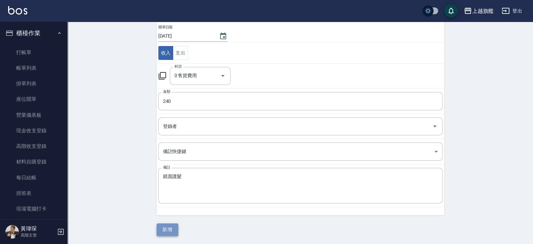
click at [174, 195] on button "新增" at bounding box center [168, 229] width 22 height 12
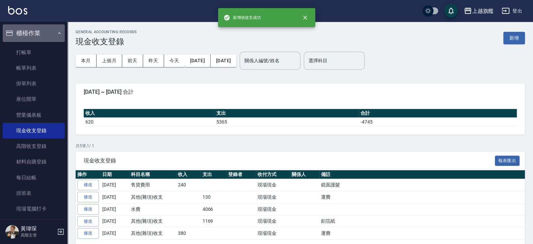
click at [39, 32] on button "櫃檯作業" at bounding box center [34, 33] width 62 height 18
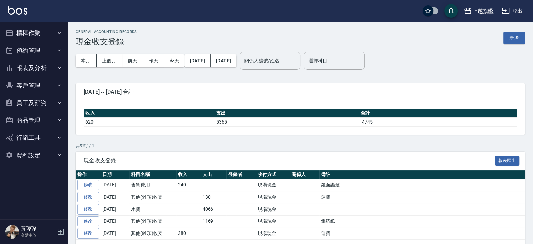
click at [45, 64] on button "報表及分析" at bounding box center [34, 68] width 62 height 18
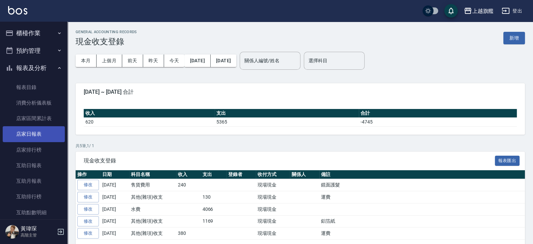
click at [35, 135] on link "店家日報表" at bounding box center [34, 134] width 62 height 16
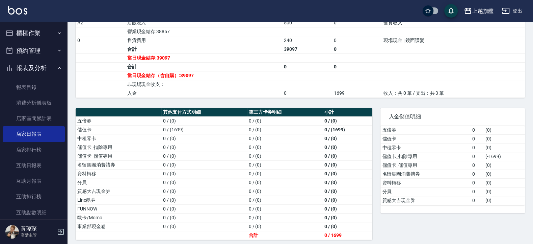
scroll to position [81, 0]
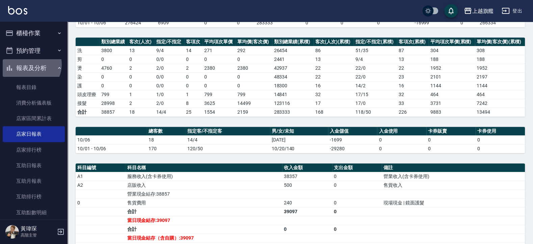
click at [31, 65] on button "報表及分析" at bounding box center [34, 68] width 62 height 18
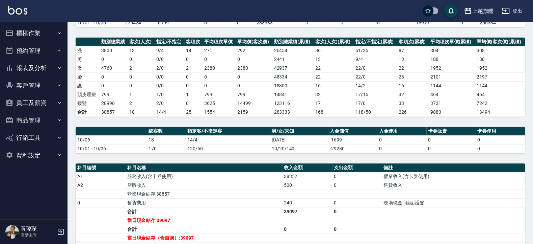
click at [40, 37] on button "櫃檯作業" at bounding box center [34, 33] width 62 height 18
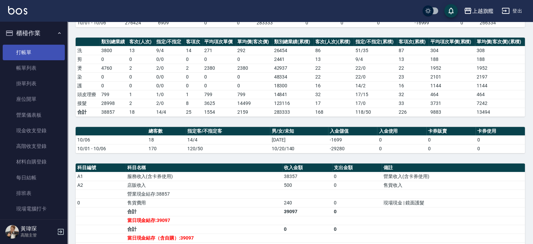
click at [44, 54] on link "打帳單" at bounding box center [34, 53] width 62 height 16
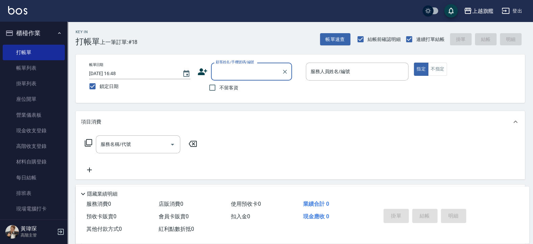
click at [221, 86] on span "不留客資" at bounding box center [229, 87] width 19 height 7
click at [220, 86] on input "不留客資" at bounding box center [212, 87] width 14 height 14
checkbox input "true"
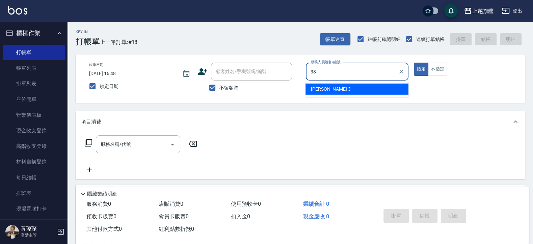
type input "邱靖婷-38"
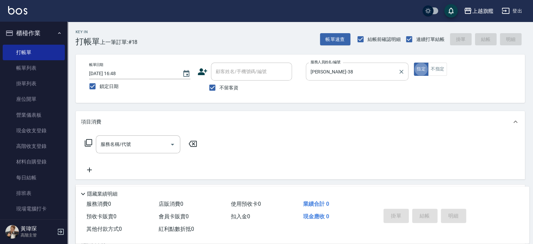
type button "true"
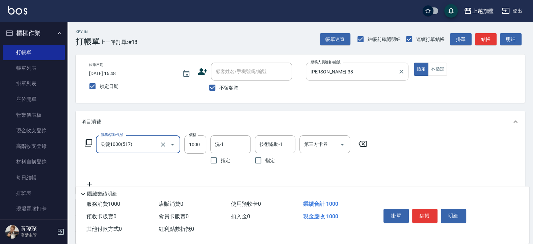
type input "染髮1000(517)"
click at [200, 143] on input "13399" at bounding box center [195, 144] width 22 height 18
type input "1399"
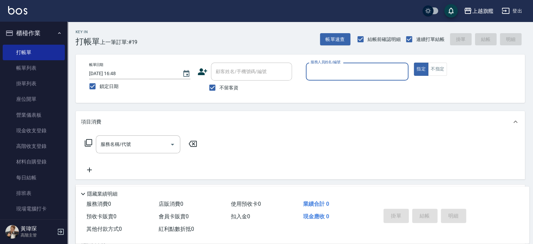
click at [30, 28] on button "櫃檯作業" at bounding box center [34, 33] width 62 height 18
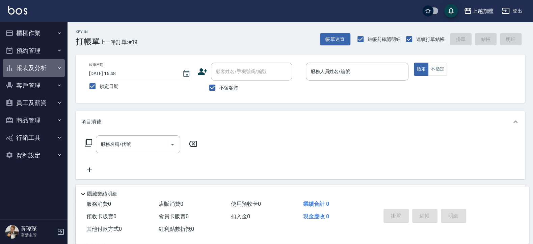
click at [38, 68] on button "報表及分析" at bounding box center [34, 68] width 62 height 18
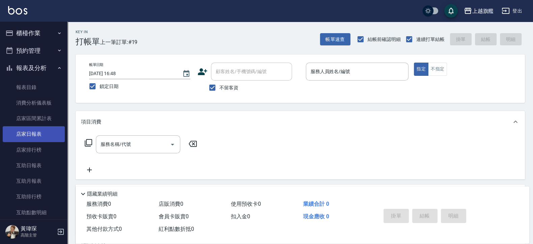
click at [30, 129] on link "店家日報表" at bounding box center [34, 134] width 62 height 16
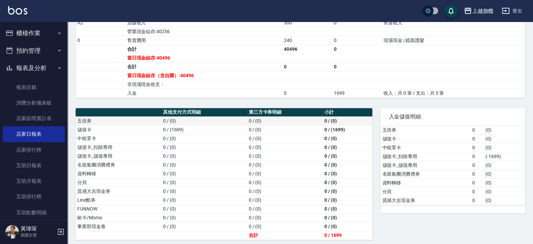
scroll to position [250, 0]
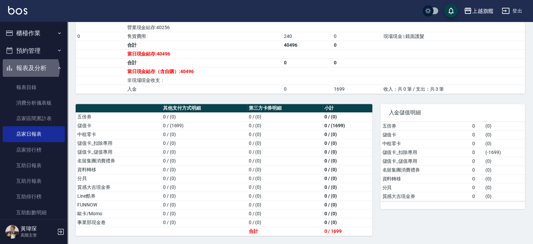
click at [30, 69] on button "報表及分析" at bounding box center [34, 68] width 62 height 18
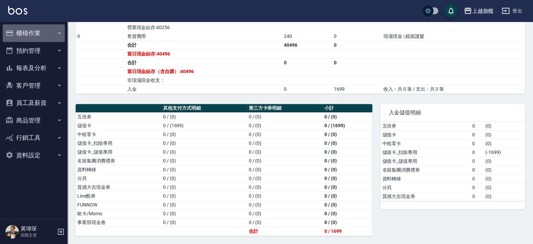
click at [37, 36] on button "櫃檯作業" at bounding box center [34, 33] width 62 height 18
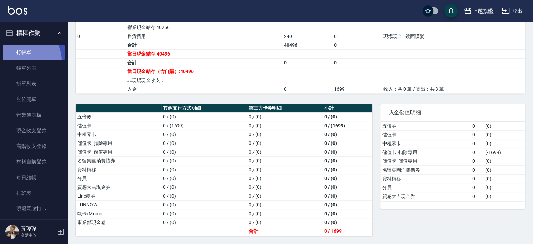
click at [26, 60] on link "打帳單" at bounding box center [34, 53] width 62 height 16
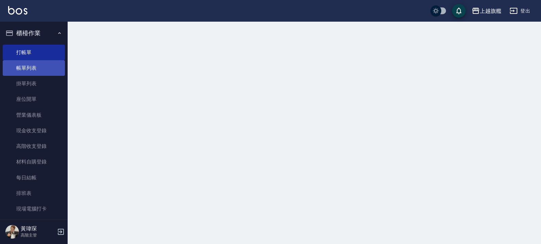
click at [21, 67] on link "帳單列表" at bounding box center [34, 68] width 62 height 16
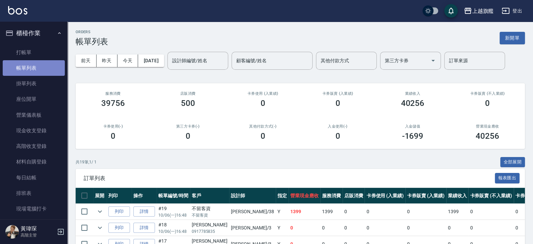
click at [35, 67] on link "帳單列表" at bounding box center [34, 68] width 62 height 16
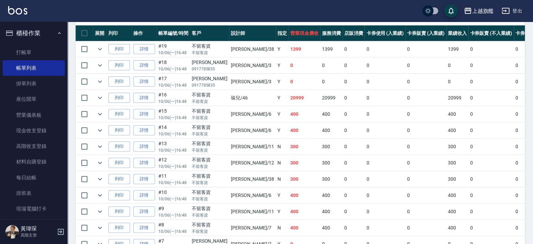
scroll to position [305, 0]
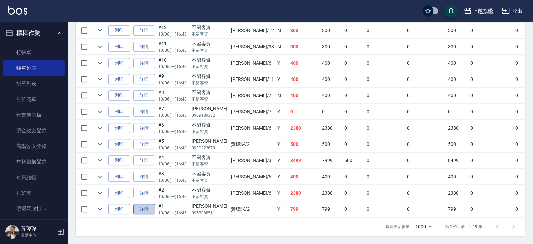
click at [140, 195] on link "詳情" at bounding box center [144, 209] width 22 height 10
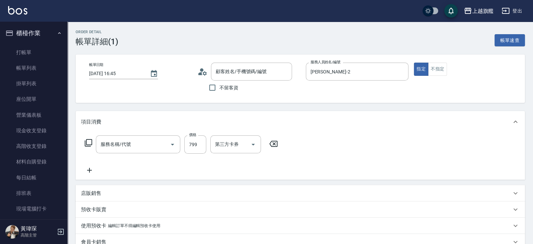
type input "2025/10/06 16:45"
type input "黃瑋琛-2"
type input "去角質ITELY.(0599)"
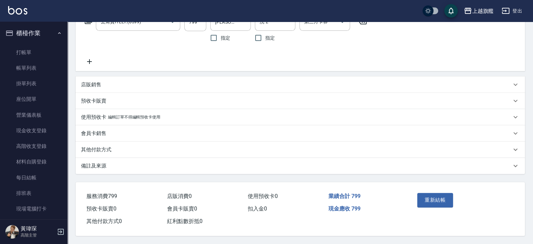
type input "張泳清/0958088511/null"
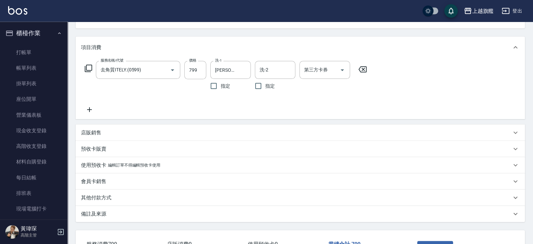
scroll to position [81, 0]
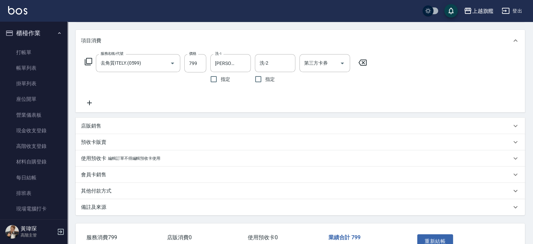
click at [116, 187] on div "其他付款方式" at bounding box center [301, 190] width 450 height 16
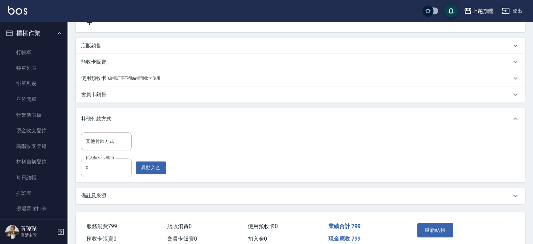
scroll to position [162, 0]
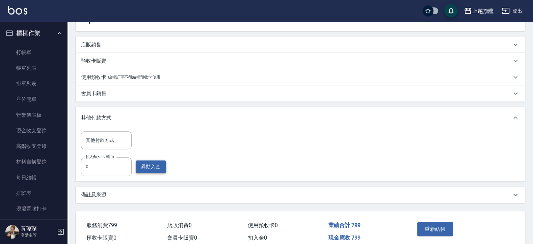
click at [146, 167] on button "異動入金" at bounding box center [151, 166] width 30 height 12
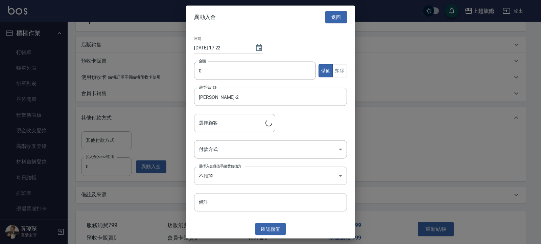
type input "張泳清/0958088511"
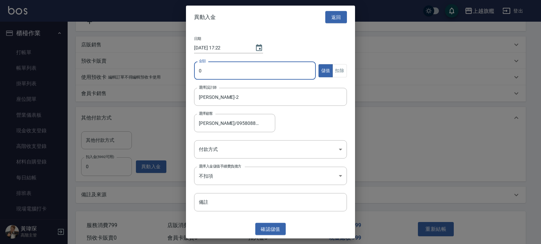
click at [236, 65] on input "0" at bounding box center [255, 70] width 122 height 18
type input "799"
click at [335, 72] on button "扣除" at bounding box center [339, 70] width 15 height 13
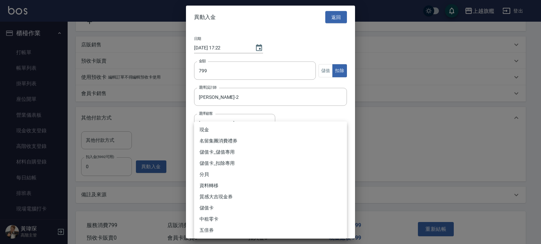
click at [246, 148] on body "上越旗艦 登出 櫃檯作業 打帳單 帳單列表 掛單列表 座位開單 營業儀表板 現金收支登錄 高階收支登錄 材料自購登錄 每日結帳 排班表 現場電腦打卡 掃碼打卡…" at bounding box center [270, 55] width 541 height 435
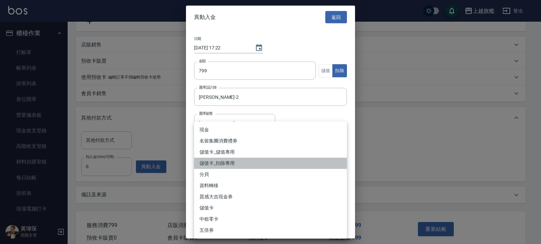
click at [234, 162] on li "儲值卡_扣除專用" at bounding box center [270, 162] width 153 height 11
type input "儲值卡_扣除專用"
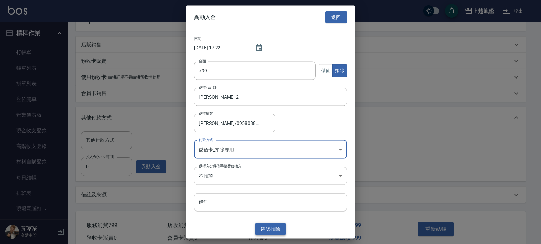
click at [268, 195] on button "確認 扣除" at bounding box center [270, 228] width 30 height 12
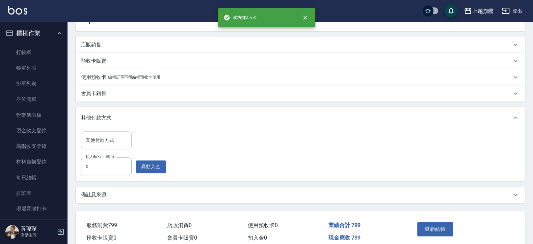
click at [103, 132] on div "其他付款方式" at bounding box center [106, 140] width 51 height 18
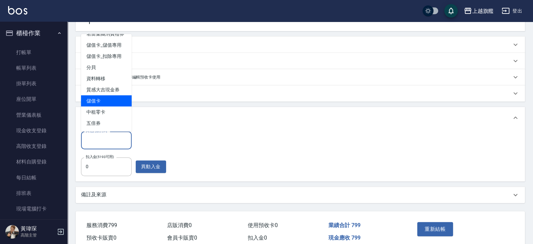
scroll to position [29, 0]
click at [97, 97] on span "儲值卡" at bounding box center [106, 100] width 51 height 11
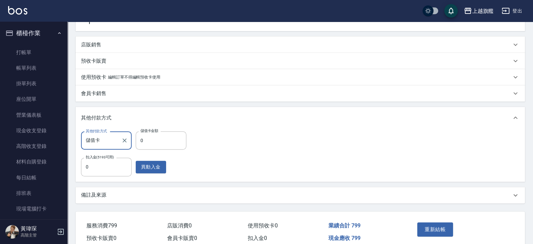
type input "儲值卡"
drag, startPoint x: 154, startPoint y: 140, endPoint x: 101, endPoint y: 133, distance: 52.8
click at [136, 133] on input "0" at bounding box center [161, 140] width 51 height 18
drag, startPoint x: 160, startPoint y: 141, endPoint x: 133, endPoint y: 135, distance: 27.7
click at [136, 135] on input "0" at bounding box center [161, 140] width 51 height 18
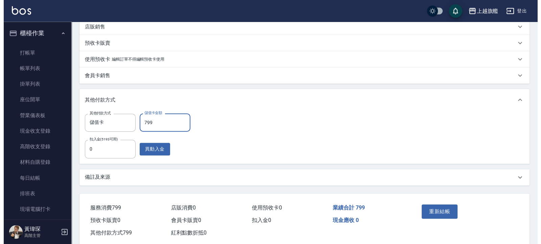
scroll to position [194, 0]
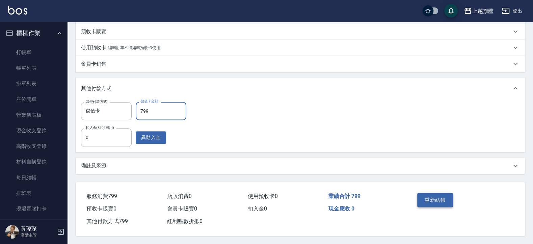
type input "799"
click at [426, 195] on button "重新結帳" at bounding box center [436, 200] width 36 height 14
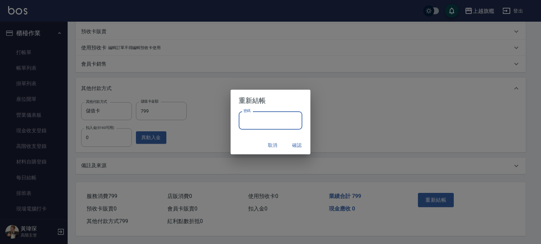
click at [266, 128] on input "密碼" at bounding box center [270, 120] width 64 height 18
type input "*******"
click at [299, 143] on button "確認" at bounding box center [297, 145] width 22 height 12
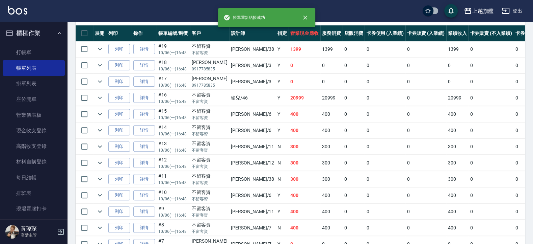
scroll to position [305, 0]
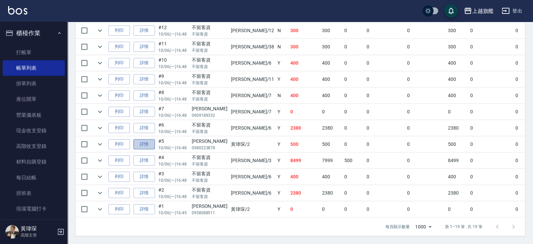
click at [146, 139] on link "詳情" at bounding box center [144, 144] width 22 height 10
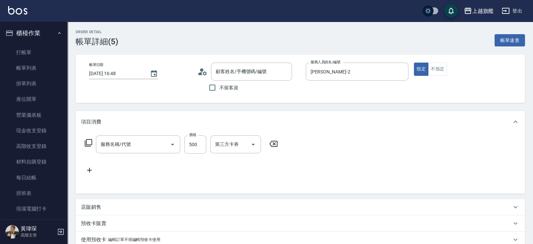
type input "[DATE] 16:48"
type input "黃瑋琛-2"
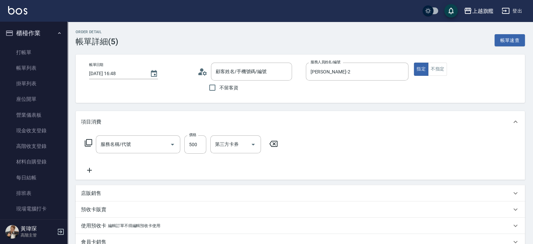
type input "黃淑鈴/0980223878/null"
type input "一般洗(101)"
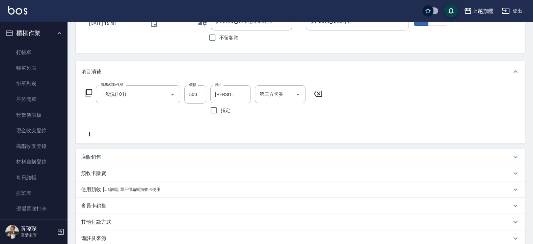
scroll to position [125, 0]
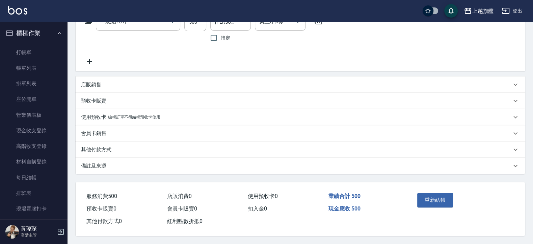
click at [105, 146] on p "其他付款方式" at bounding box center [96, 149] width 30 height 7
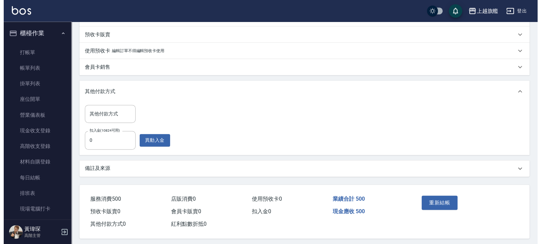
scroll to position [194, 0]
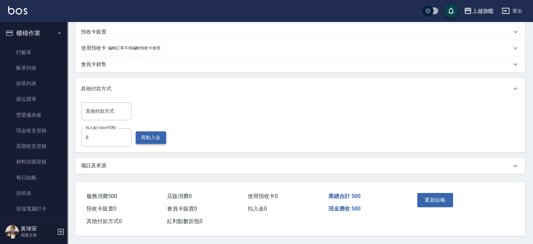
click at [163, 135] on button "異動入金" at bounding box center [151, 137] width 30 height 12
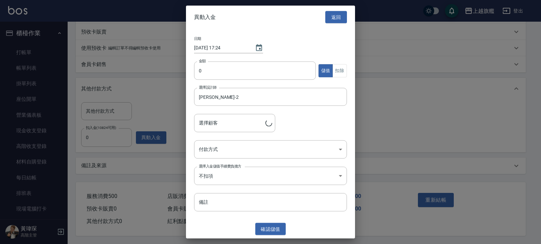
type input "黃淑鈴/0980223878"
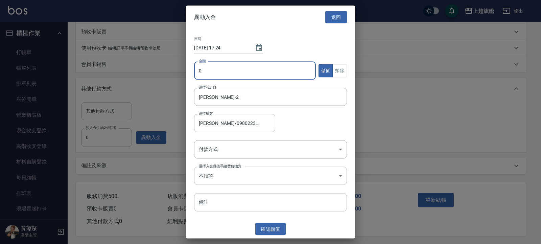
drag, startPoint x: 225, startPoint y: 70, endPoint x: 231, endPoint y: 68, distance: 6.4
click at [225, 69] on input "0" at bounding box center [255, 70] width 122 height 18
type input "500"
click at [346, 66] on button "扣除" at bounding box center [339, 70] width 15 height 13
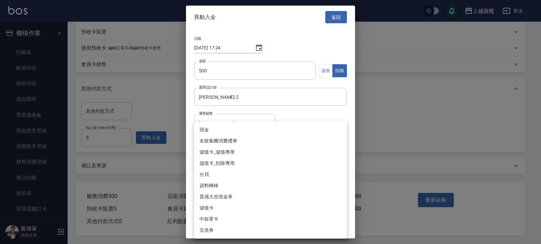
click at [207, 145] on body "上越旗艦 登出 櫃檯作業 打帳單 帳單列表 掛單列表 座位開單 營業儀表板 現金收支登錄 高階收支登錄 材料自購登錄 每日結帳 排班表 現場電腦打卡 掃碼打卡…" at bounding box center [270, 26] width 541 height 435
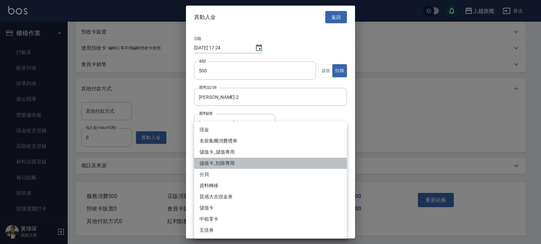
click at [222, 161] on li "儲值卡_扣除專用" at bounding box center [270, 162] width 153 height 11
type input "儲值卡_扣除專用"
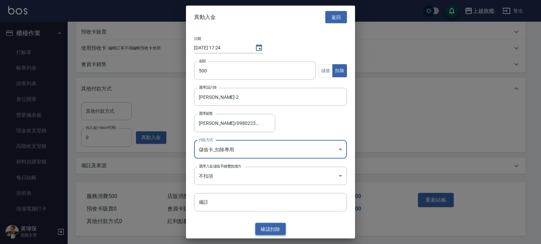
click at [269, 195] on button "確認 扣除" at bounding box center [270, 228] width 30 height 12
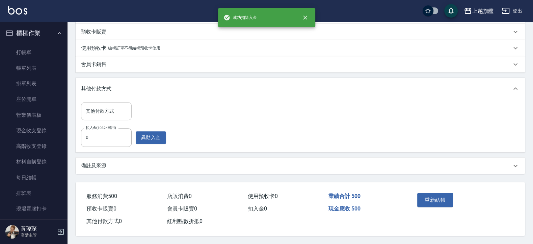
click at [102, 106] on input "其他付款方式" at bounding box center [106, 111] width 45 height 12
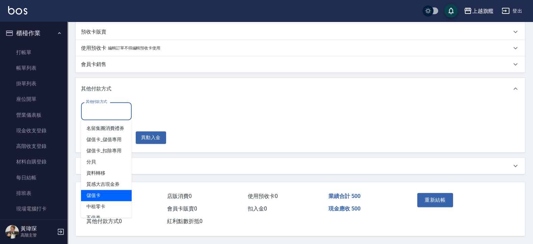
click at [98, 195] on span "儲值卡" at bounding box center [106, 195] width 51 height 11
type input "儲值卡"
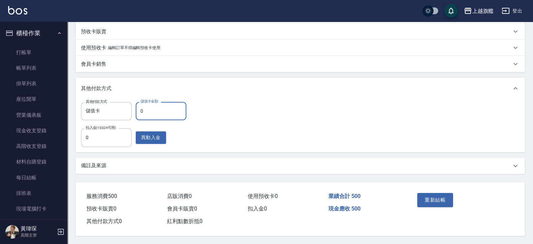
drag, startPoint x: 152, startPoint y: 109, endPoint x: 108, endPoint y: 113, distance: 44.7
click at [136, 113] on input "0" at bounding box center [161, 111] width 51 height 18
type input "500"
click at [426, 194] on button "重新結帳" at bounding box center [436, 200] width 36 height 14
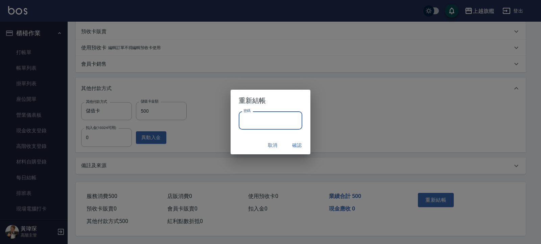
click at [261, 120] on input "密碼" at bounding box center [270, 120] width 64 height 18
type input "*******"
click at [293, 143] on button "確認" at bounding box center [297, 145] width 22 height 12
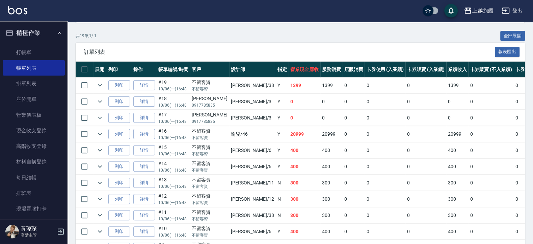
scroll to position [305, 0]
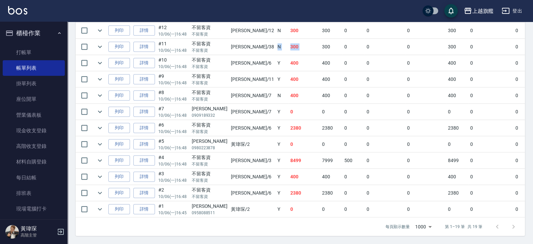
drag, startPoint x: 240, startPoint y: 34, endPoint x: 287, endPoint y: 35, distance: 47.7
click at [287, 39] on tr "列印 詳情 #11 10/06 (一) 16:48 不留客資 不留客資 邱靖婷 /38 N 300 300 0 0 0 300 0 0 0 0 0" at bounding box center [375, 47] width 598 height 16
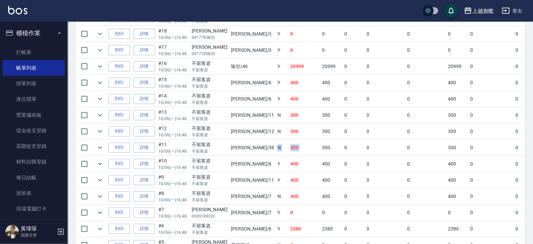
scroll to position [183, 0]
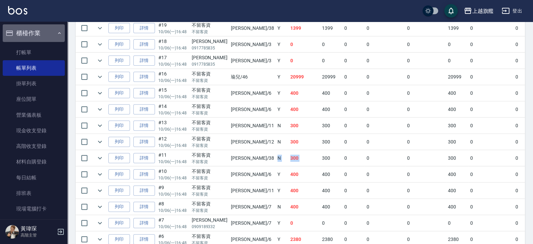
click at [33, 32] on button "櫃檯作業" at bounding box center [34, 33] width 62 height 18
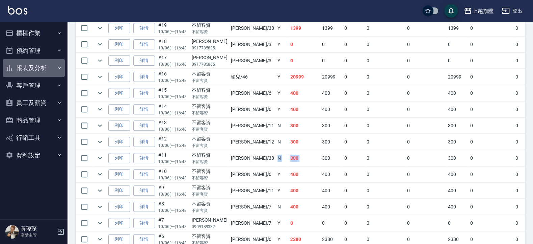
click at [41, 71] on button "報表及分析" at bounding box center [34, 68] width 62 height 18
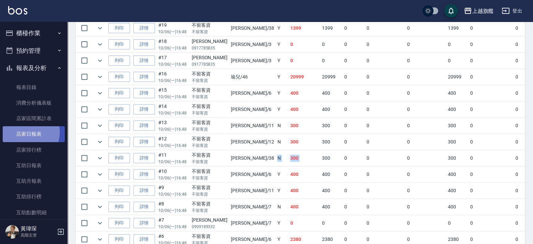
click at [24, 131] on link "店家日報表" at bounding box center [34, 134] width 62 height 16
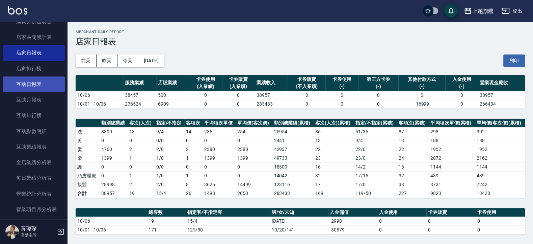
click at [39, 84] on link "互助日報表" at bounding box center [34, 84] width 62 height 16
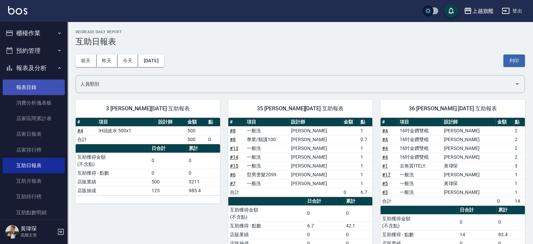
click at [40, 83] on link "報表目錄" at bounding box center [34, 87] width 62 height 16
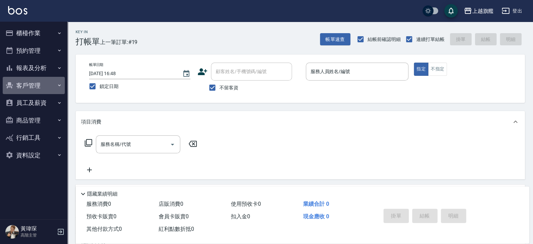
click at [40, 85] on button "客戶管理" at bounding box center [34, 86] width 62 height 18
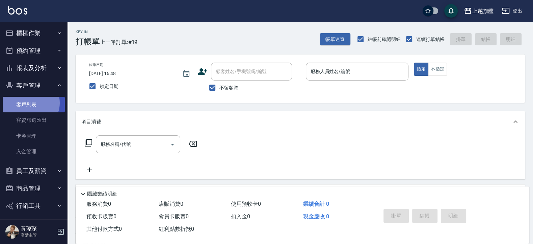
click at [30, 103] on link "客戶列表" at bounding box center [34, 105] width 62 height 16
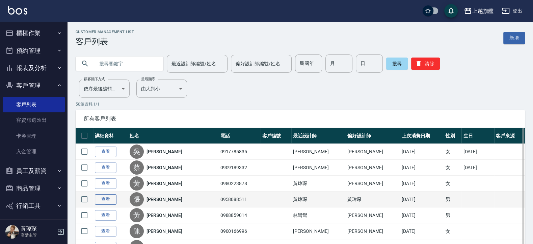
click at [103, 201] on link "查看" at bounding box center [106, 199] width 22 height 10
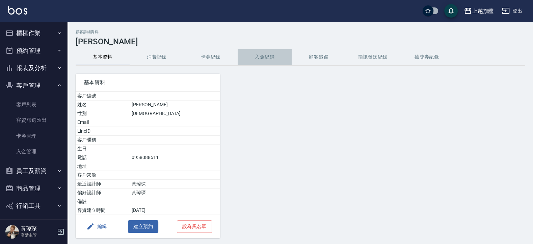
click at [260, 52] on button "入金紀錄" at bounding box center [265, 57] width 54 height 16
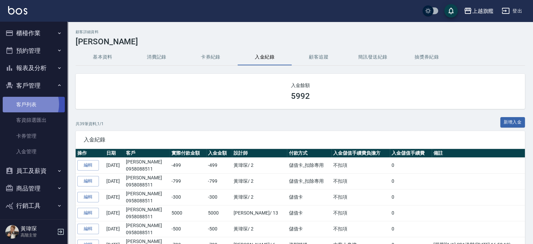
click at [27, 104] on link "客戶列表" at bounding box center [34, 105] width 62 height 16
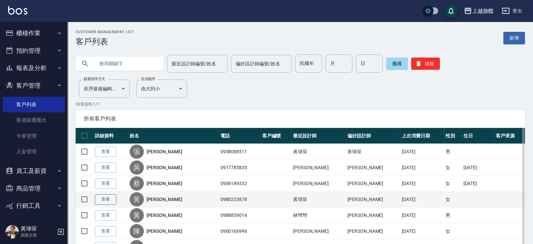
click at [108, 197] on link "查看" at bounding box center [106, 199] width 22 height 10
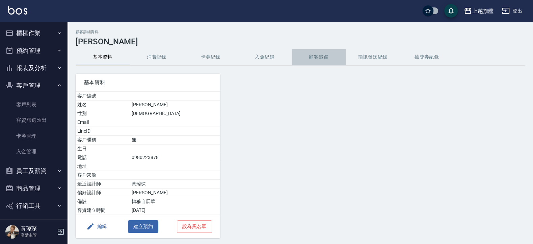
click at [322, 58] on button "顧客追蹤" at bounding box center [319, 57] width 54 height 16
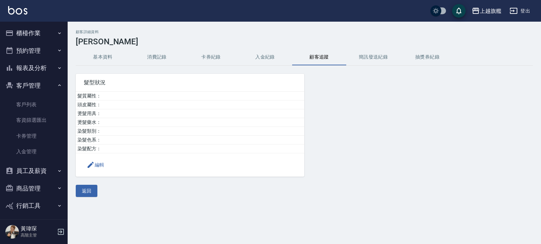
click at [271, 54] on button "入金紀錄" at bounding box center [265, 57] width 54 height 16
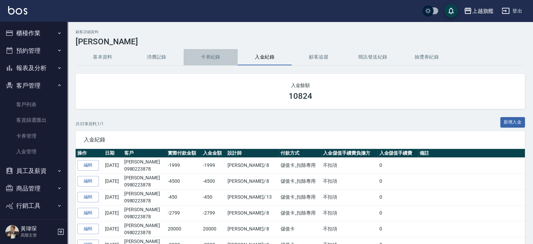
click at [206, 59] on button "卡券紀錄" at bounding box center [211, 57] width 54 height 16
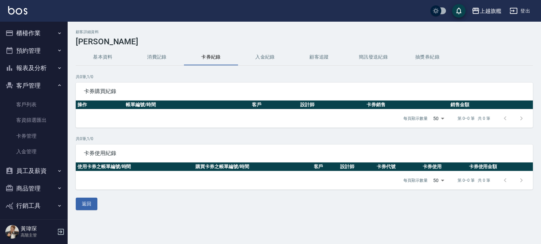
click at [158, 54] on button "消費記錄" at bounding box center [157, 57] width 54 height 16
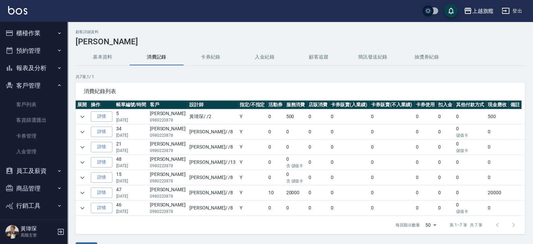
click at [91, 55] on button "基本資料" at bounding box center [103, 57] width 54 height 16
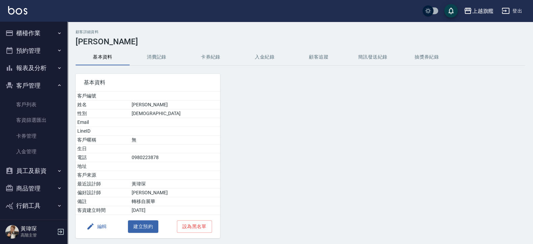
click at [201, 58] on button "卡券紀錄" at bounding box center [211, 57] width 54 height 16
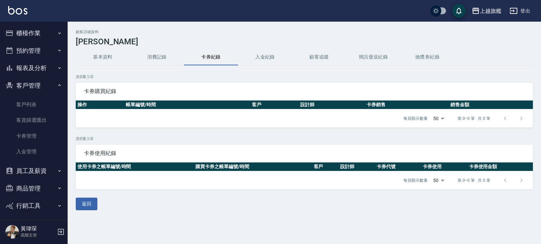
click at [262, 55] on button "入金紀錄" at bounding box center [265, 57] width 54 height 16
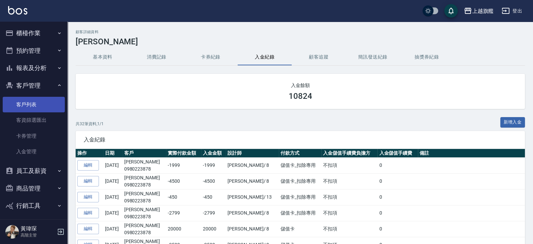
click at [30, 102] on link "客戶列表" at bounding box center [34, 105] width 62 height 16
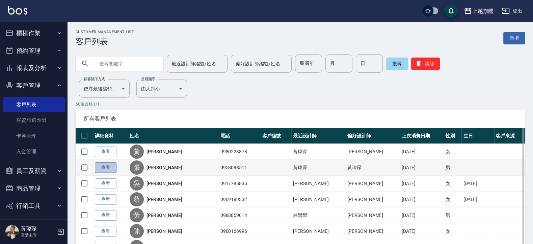
click at [106, 166] on link "查看" at bounding box center [106, 167] width 22 height 10
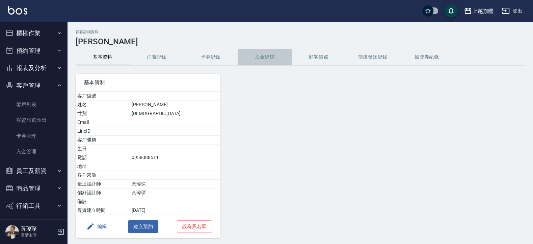
click at [270, 57] on button "入金紀錄" at bounding box center [265, 57] width 54 height 16
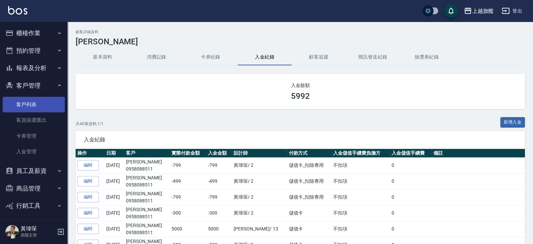
click at [25, 103] on link "客戶列表" at bounding box center [34, 105] width 62 height 16
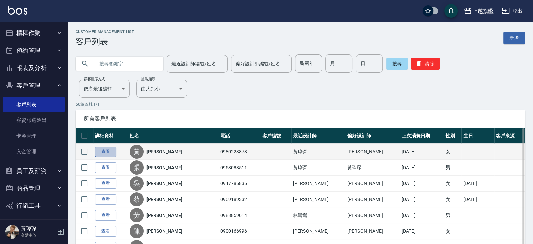
click at [101, 152] on link "查看" at bounding box center [106, 151] width 22 height 10
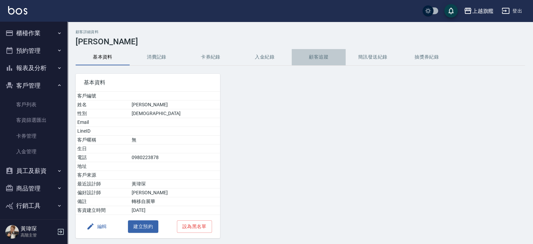
drag, startPoint x: 324, startPoint y: 56, endPoint x: 257, endPoint y: 56, distance: 67.2
click at [324, 56] on button "顧客追蹤" at bounding box center [319, 57] width 54 height 16
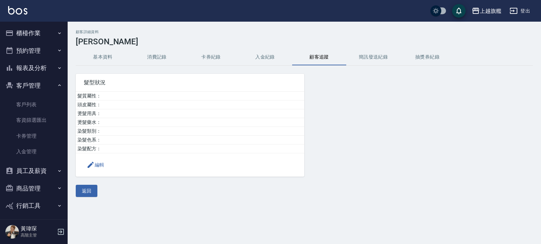
click at [257, 55] on button "入金紀錄" at bounding box center [265, 57] width 54 height 16
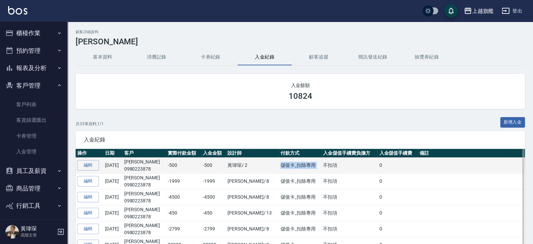
drag, startPoint x: 253, startPoint y: 162, endPoint x: 311, endPoint y: 169, distance: 58.5
click at [311, 169] on tr "編輯 [DATE] [PERSON_NAME]0980223878 -500 -500 [PERSON_NAME]/ 2 儲值卡_扣除專用 不扣項 0" at bounding box center [301, 165] width 450 height 16
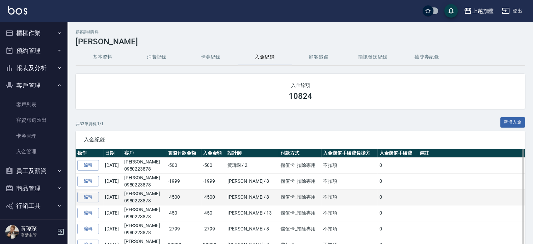
click at [352, 198] on td "不扣項" at bounding box center [350, 197] width 56 height 16
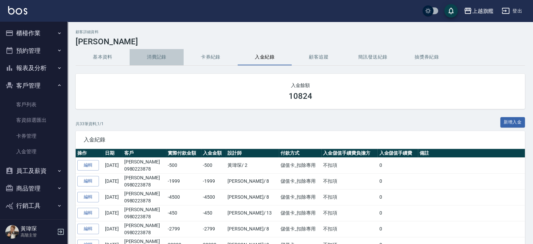
click at [160, 58] on button "消費記錄" at bounding box center [157, 57] width 54 height 16
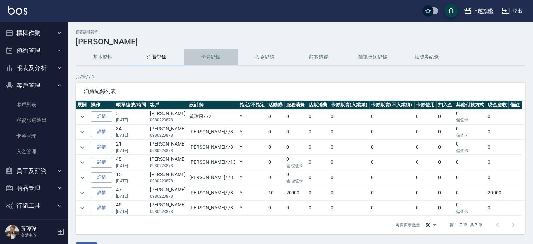
click at [212, 59] on button "卡券紀錄" at bounding box center [211, 57] width 54 height 16
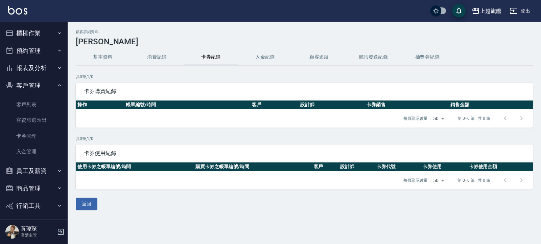
click at [95, 52] on button "基本資料" at bounding box center [103, 57] width 54 height 16
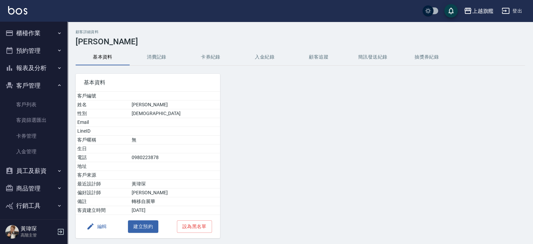
click at [324, 59] on button "顧客追蹤" at bounding box center [319, 57] width 54 height 16
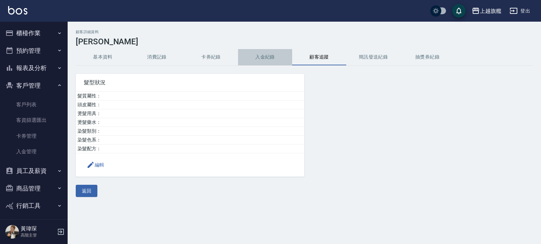
click at [272, 55] on button "入金紀錄" at bounding box center [265, 57] width 54 height 16
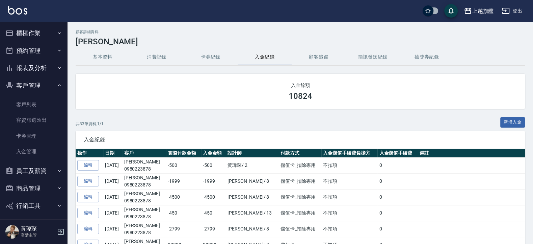
click at [218, 56] on button "卡券紀錄" at bounding box center [211, 57] width 54 height 16
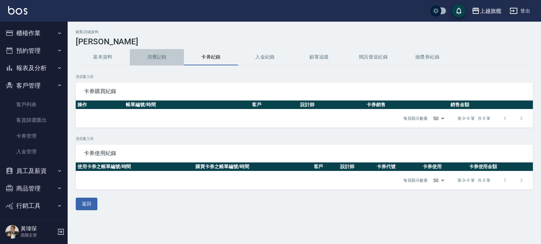
click at [161, 56] on button "消費記錄" at bounding box center [157, 57] width 54 height 16
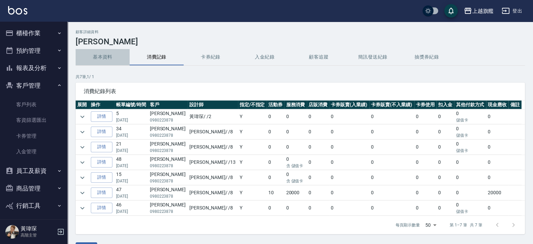
click at [103, 57] on button "基本資料" at bounding box center [103, 57] width 54 height 16
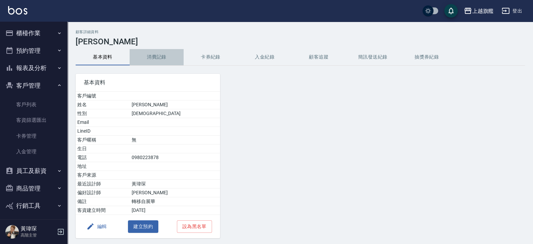
click at [157, 52] on button "消費記錄" at bounding box center [157, 57] width 54 height 16
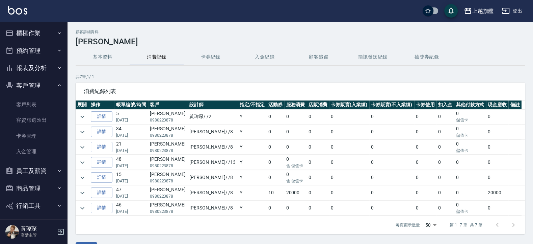
click at [216, 59] on button "卡券紀錄" at bounding box center [211, 57] width 54 height 16
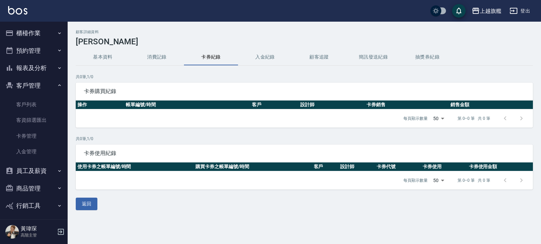
click at [263, 57] on button "入金紀錄" at bounding box center [265, 57] width 54 height 16
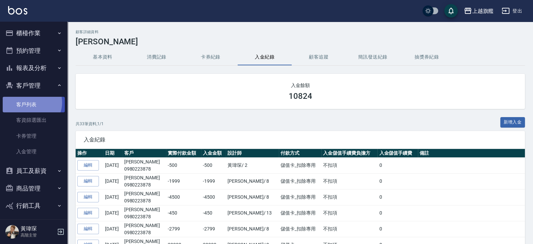
click at [31, 102] on link "客戶列表" at bounding box center [34, 105] width 62 height 16
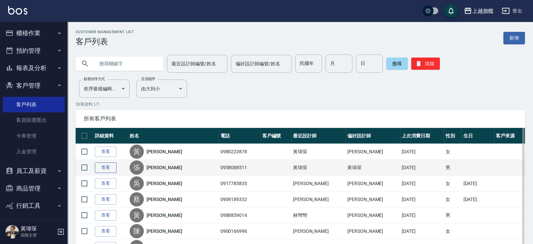
click at [101, 166] on link "查看" at bounding box center [106, 167] width 22 height 10
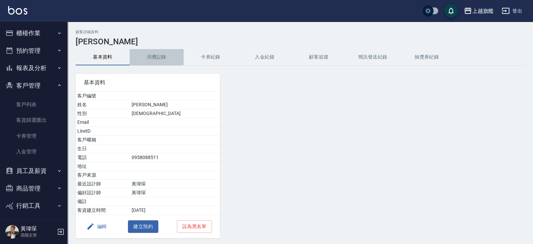
click at [151, 57] on button "消費記錄" at bounding box center [157, 57] width 54 height 16
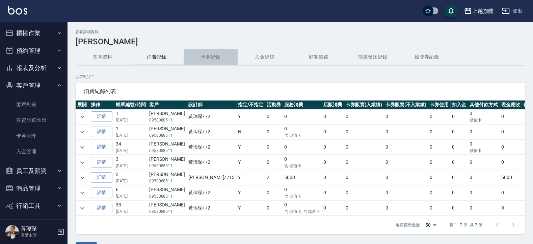
click at [228, 53] on button "卡券紀錄" at bounding box center [211, 57] width 54 height 16
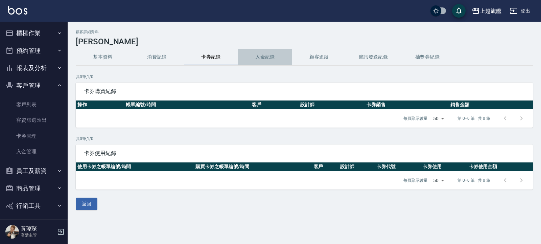
click at [263, 55] on button "入金紀錄" at bounding box center [265, 57] width 54 height 16
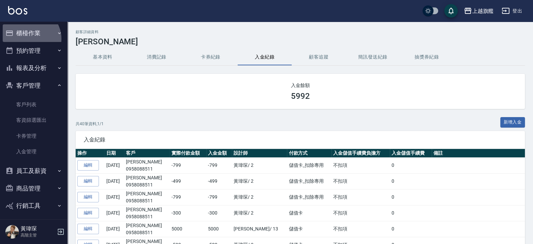
click at [30, 39] on button "櫃檯作業" at bounding box center [34, 33] width 62 height 18
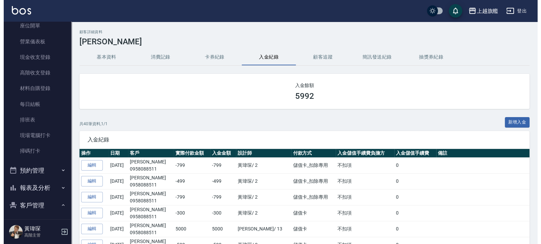
scroll to position [81, 0]
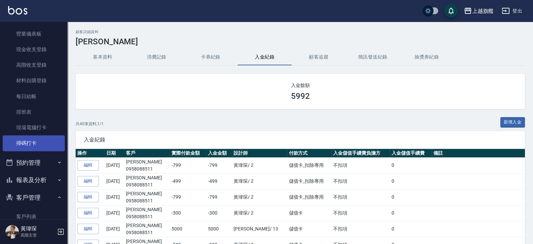
click at [36, 145] on link "掃碼打卡" at bounding box center [34, 143] width 62 height 16
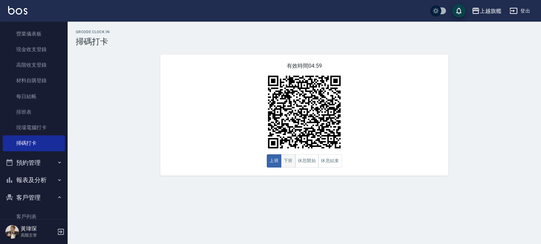
click at [291, 165] on button "下班" at bounding box center [288, 160] width 15 height 13
